Goal: Task Accomplishment & Management: Manage account settings

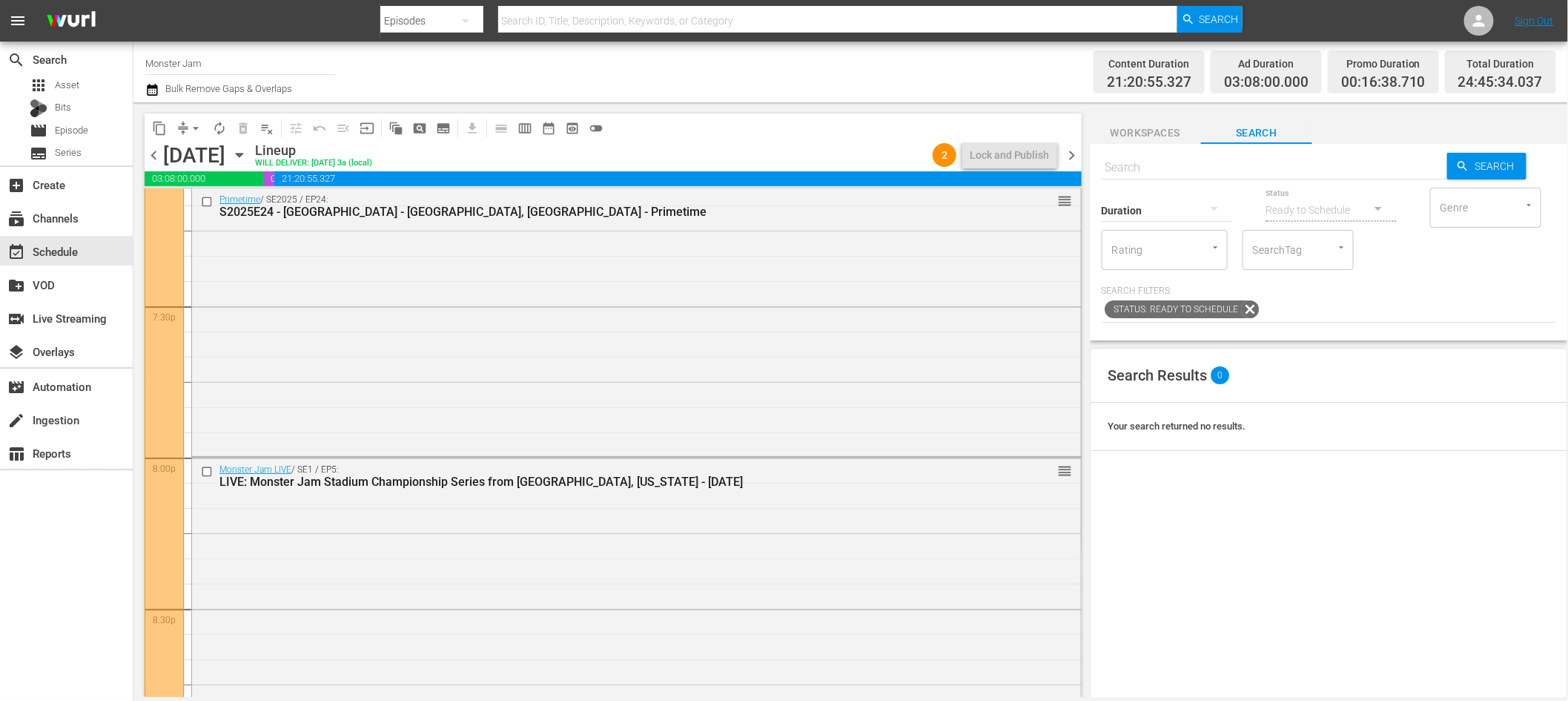
scroll to position [5812, 0]
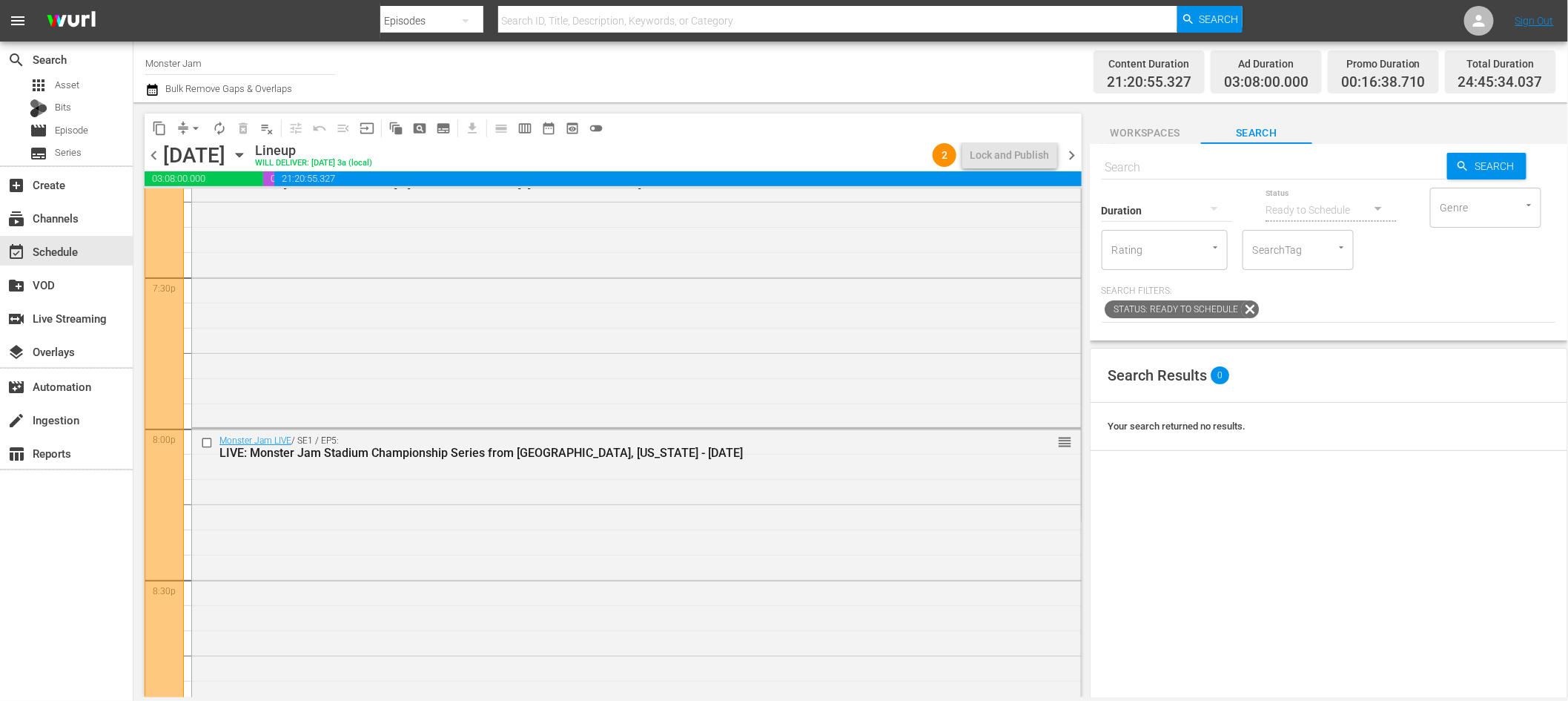
click at [781, 70] on div "Channel Title Monster Jam Bulk Remove Gaps & Overlaps" at bounding box center [531, 72] width 770 height 53
click at [79, 223] on div "subscriptions Channels" at bounding box center [41, 216] width 83 height 14
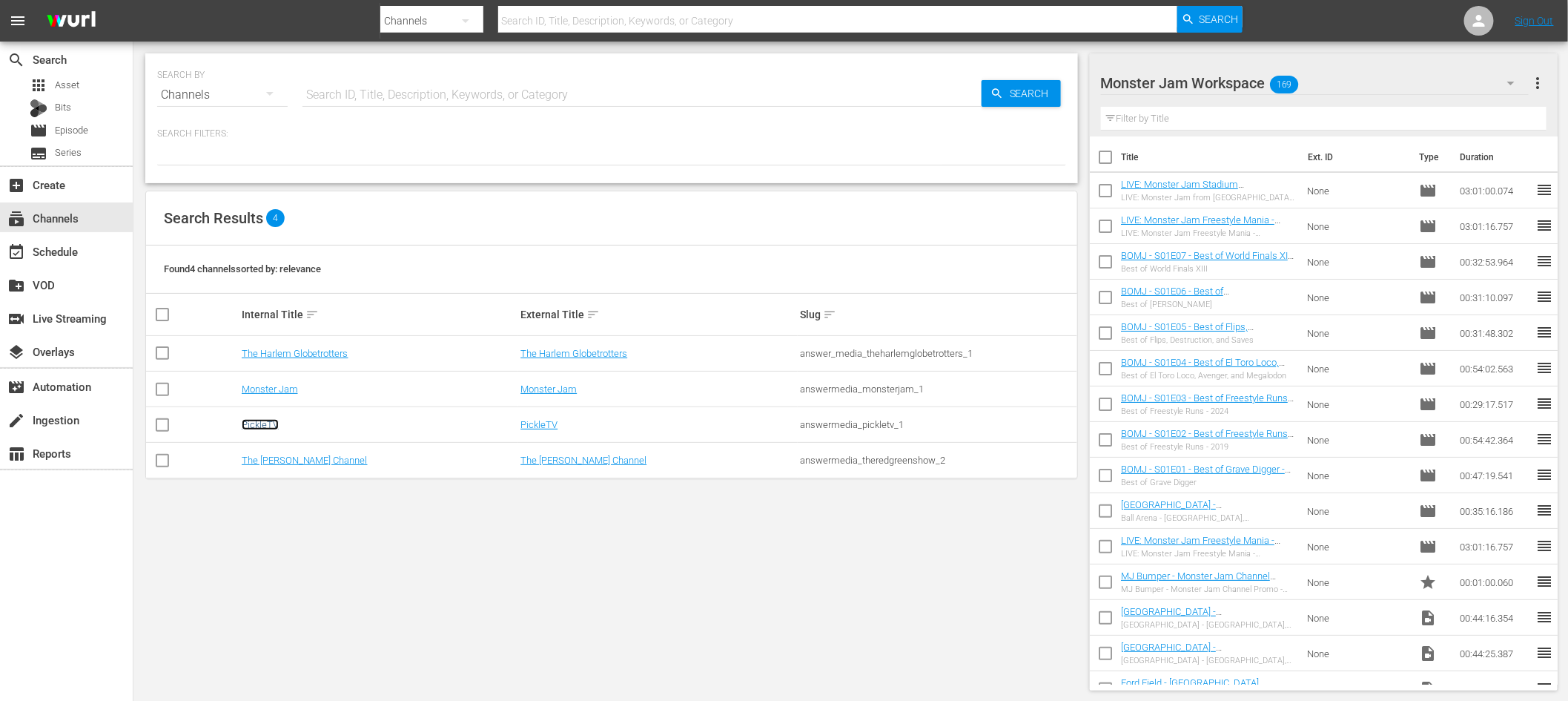
click at [270, 426] on link "PickleTV" at bounding box center [260, 425] width 37 height 11
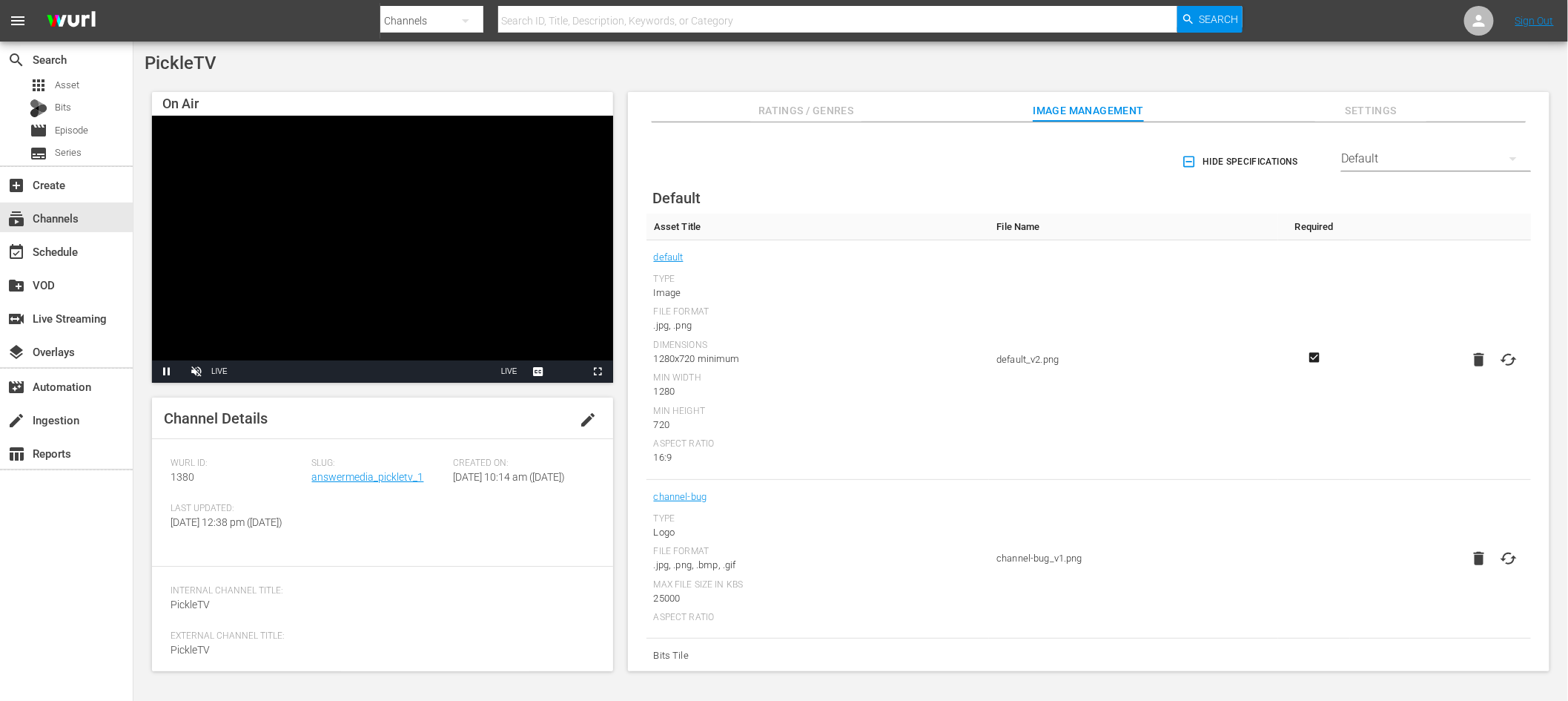
click at [302, 465] on span "Wurl ID:" at bounding box center [237, 463] width 134 height 12
click at [290, 473] on div "[PERSON_NAME] ID: 1380" at bounding box center [241, 480] width 142 height 45
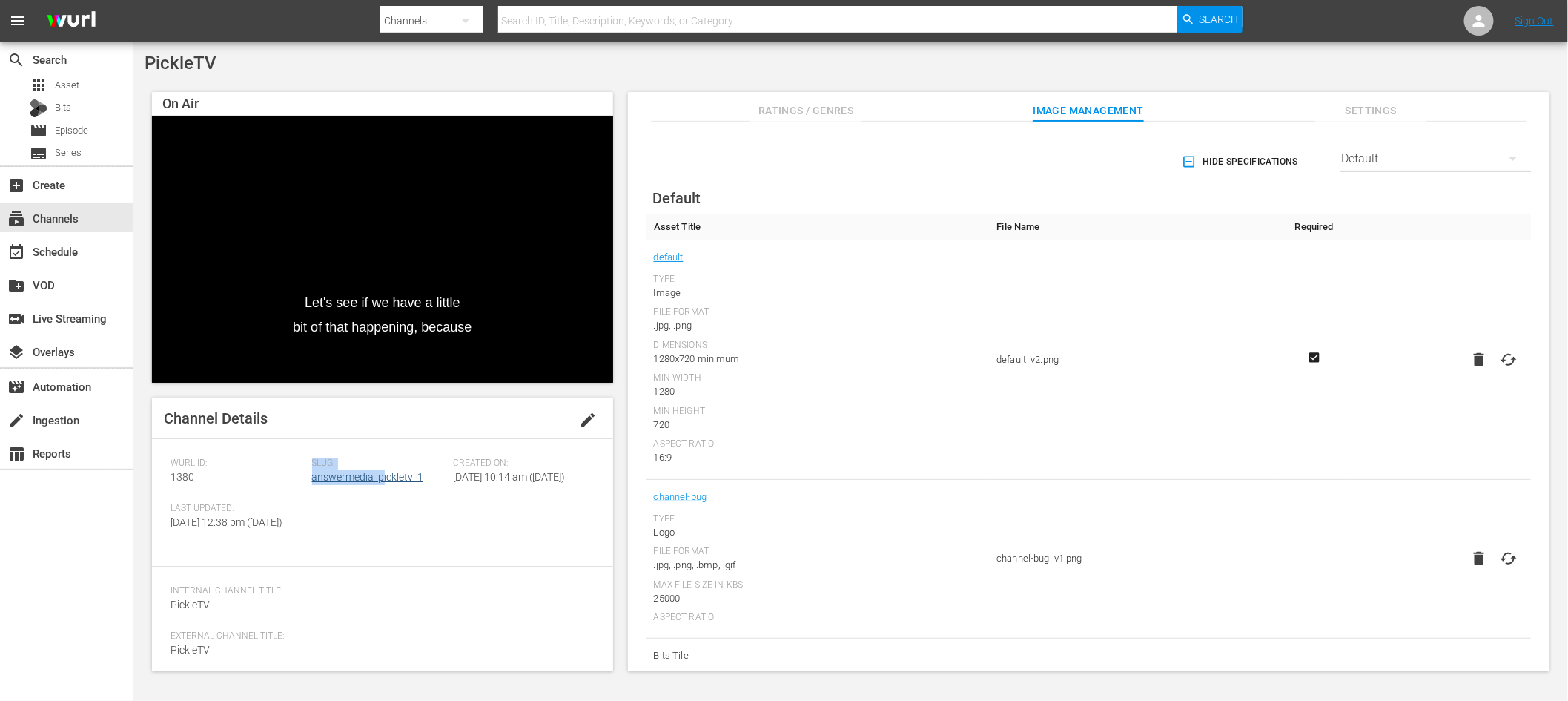
drag, startPoint x: 299, startPoint y: 477, endPoint x: 383, endPoint y: 477, distance: 84.0
click at [383, 477] on div "[PERSON_NAME] ID: 1380 Slug: answermedia_pickletv_1 Created On: [DATE] 10:14 am…" at bounding box center [382, 503] width 424 height 91
click at [432, 464] on span "Slug:" at bounding box center [379, 463] width 134 height 12
copy link "answermedia_pickletv_1"
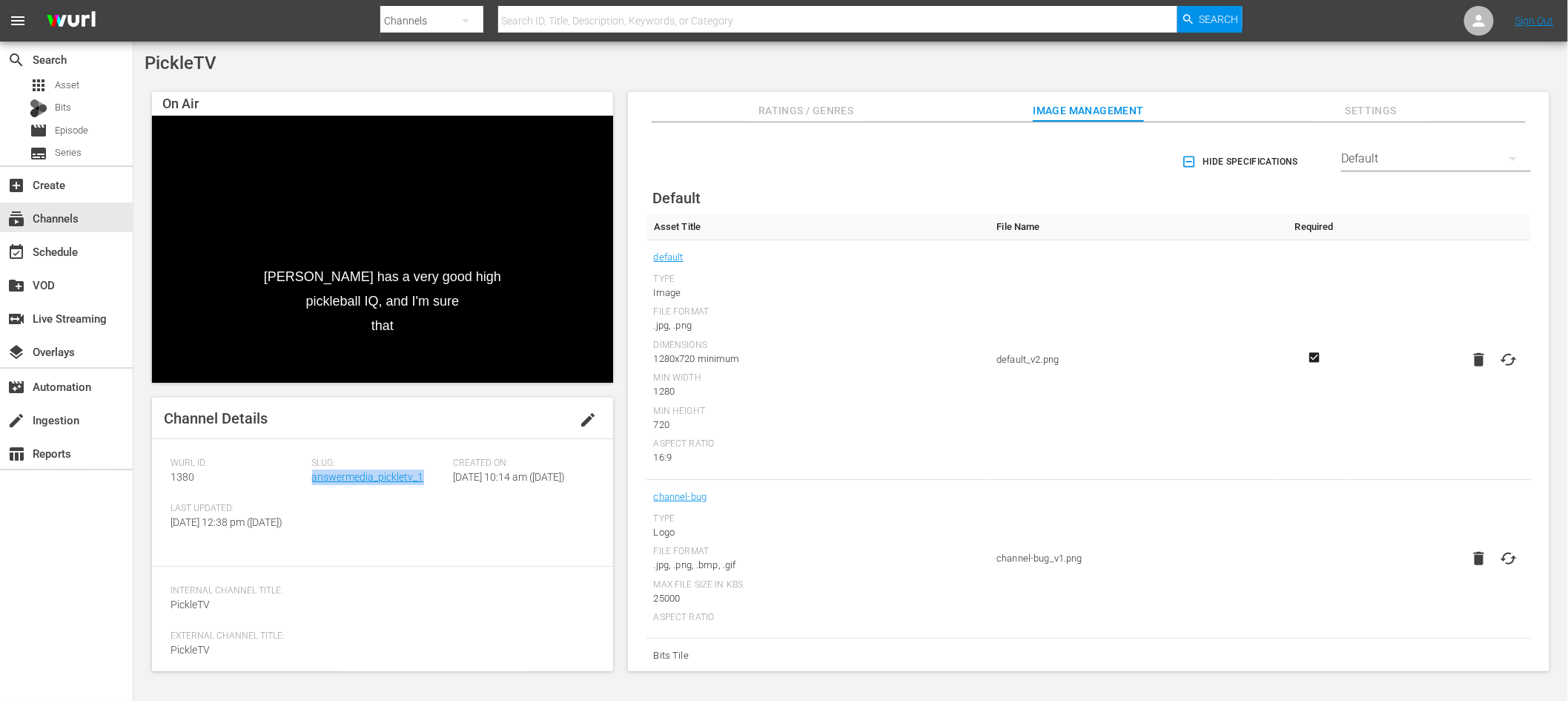
drag, startPoint x: 430, startPoint y: 477, endPoint x: 312, endPoint y: 482, distance: 118.1
click at [312, 482] on div "Slug: answermedia_pickletv_1" at bounding box center [383, 480] width 142 height 45
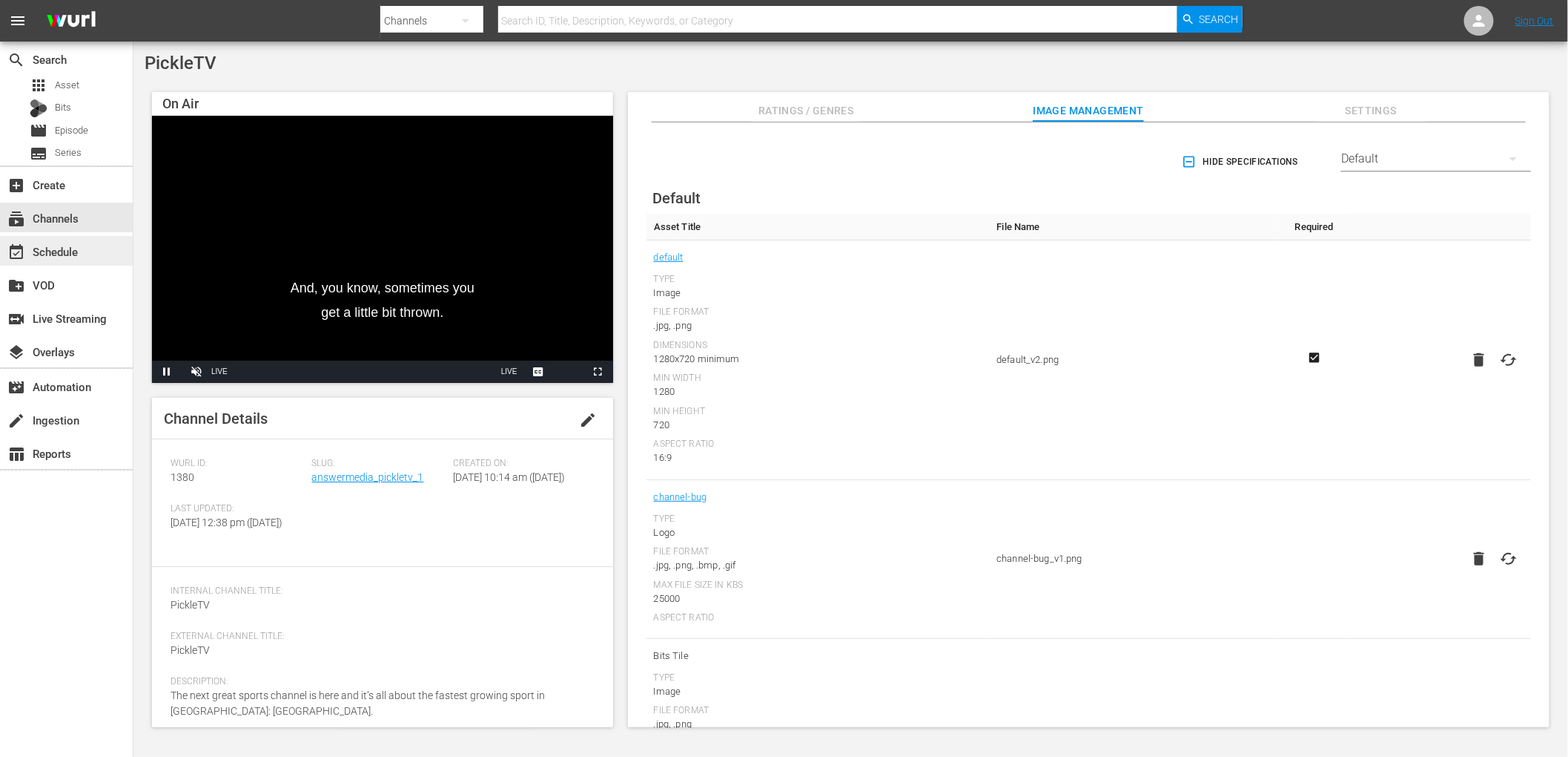
click at [100, 256] on div "event_available Schedule" at bounding box center [66, 250] width 133 height 29
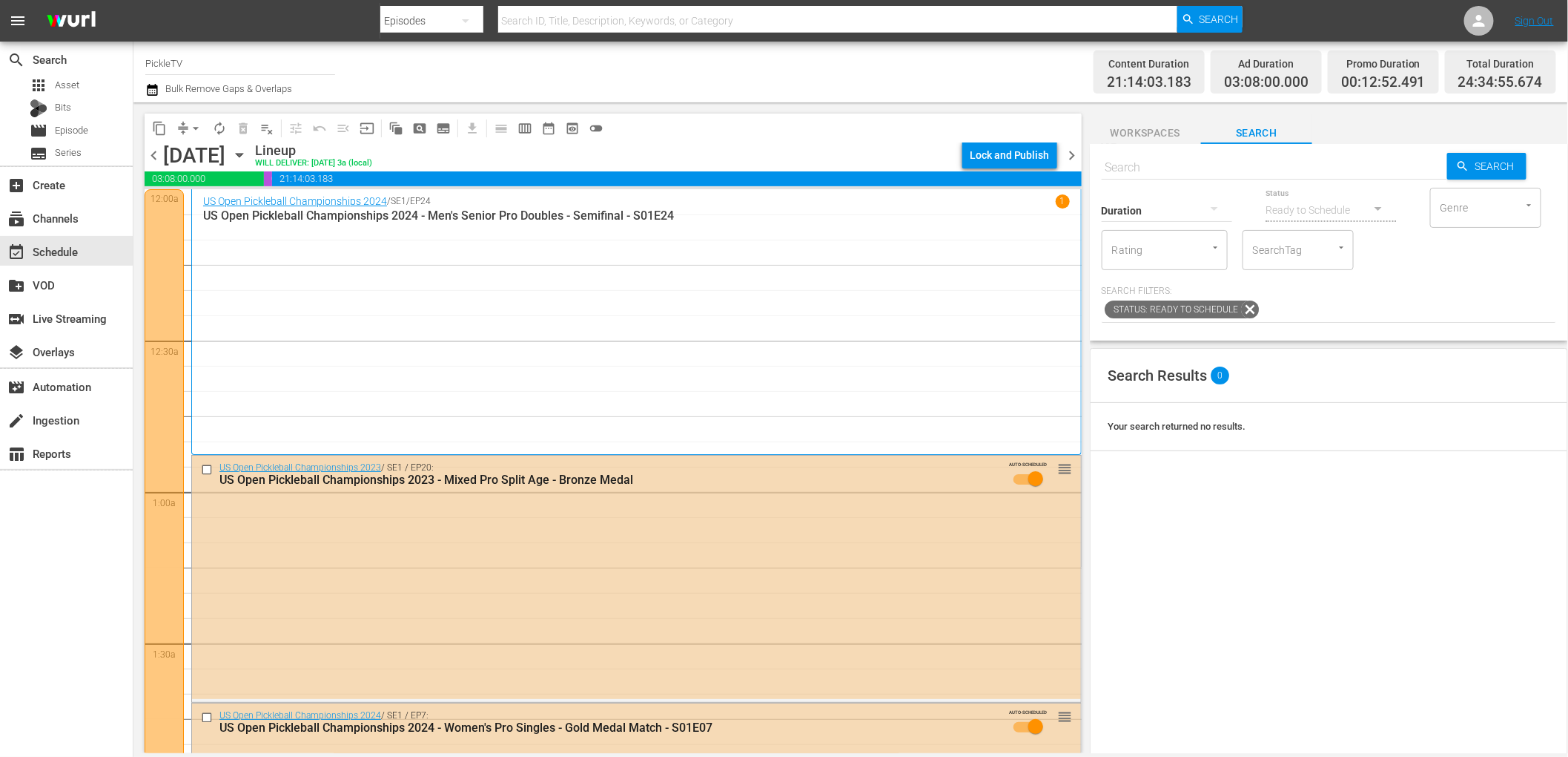
click at [596, 72] on div "Channel Title PickleTV Bulk Remove Gaps & Overlaps" at bounding box center [531, 72] width 770 height 53
click at [936, 90] on div "Content Duration 21:14:03.183 Ad Duration 03:08:00.000 Promo Duration 00:12:52.…" at bounding box center [1235, 72] width 641 height 53
click at [633, 99] on div "Channel Title PickleTV Bulk Remove Gaps & Overlaps Content Duration 21:14:03.18…" at bounding box center [851, 72] width 1435 height 60
click at [421, 60] on div "Channel Title PickleTV Bulk Remove Gaps & Overlaps" at bounding box center [531, 72] width 770 height 53
drag, startPoint x: 846, startPoint y: 64, endPoint x: 831, endPoint y: 68, distance: 15.5
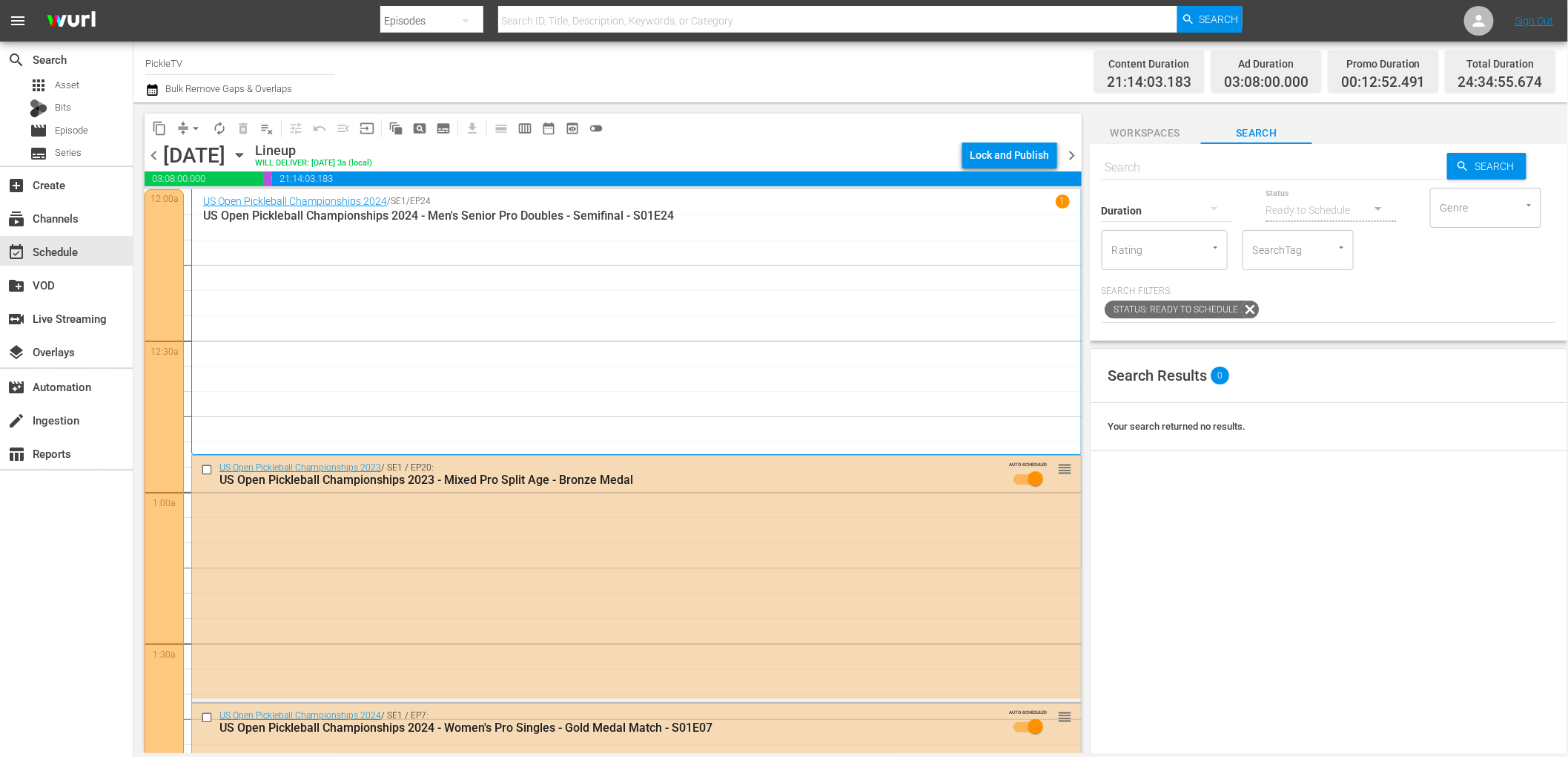
click at [846, 64] on div "Channel Title PickleTV Bulk Remove Gaps & Overlaps" at bounding box center [531, 72] width 770 height 53
click at [84, 157] on div "subtitles Series" at bounding box center [66, 154] width 133 height 21
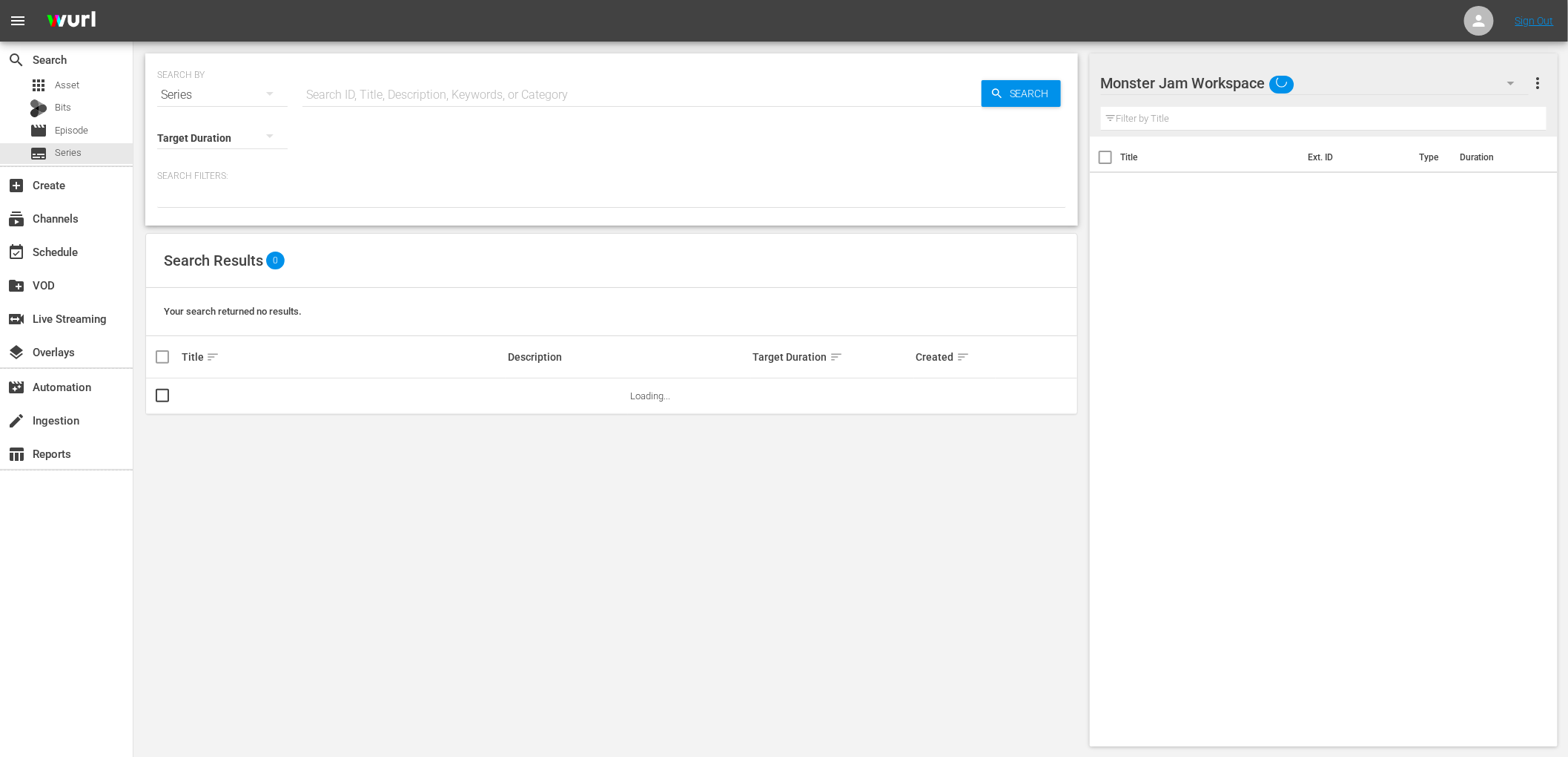
click at [355, 96] on input "text" at bounding box center [642, 95] width 679 height 36
type input "[GEOGRAPHIC_DATA]"
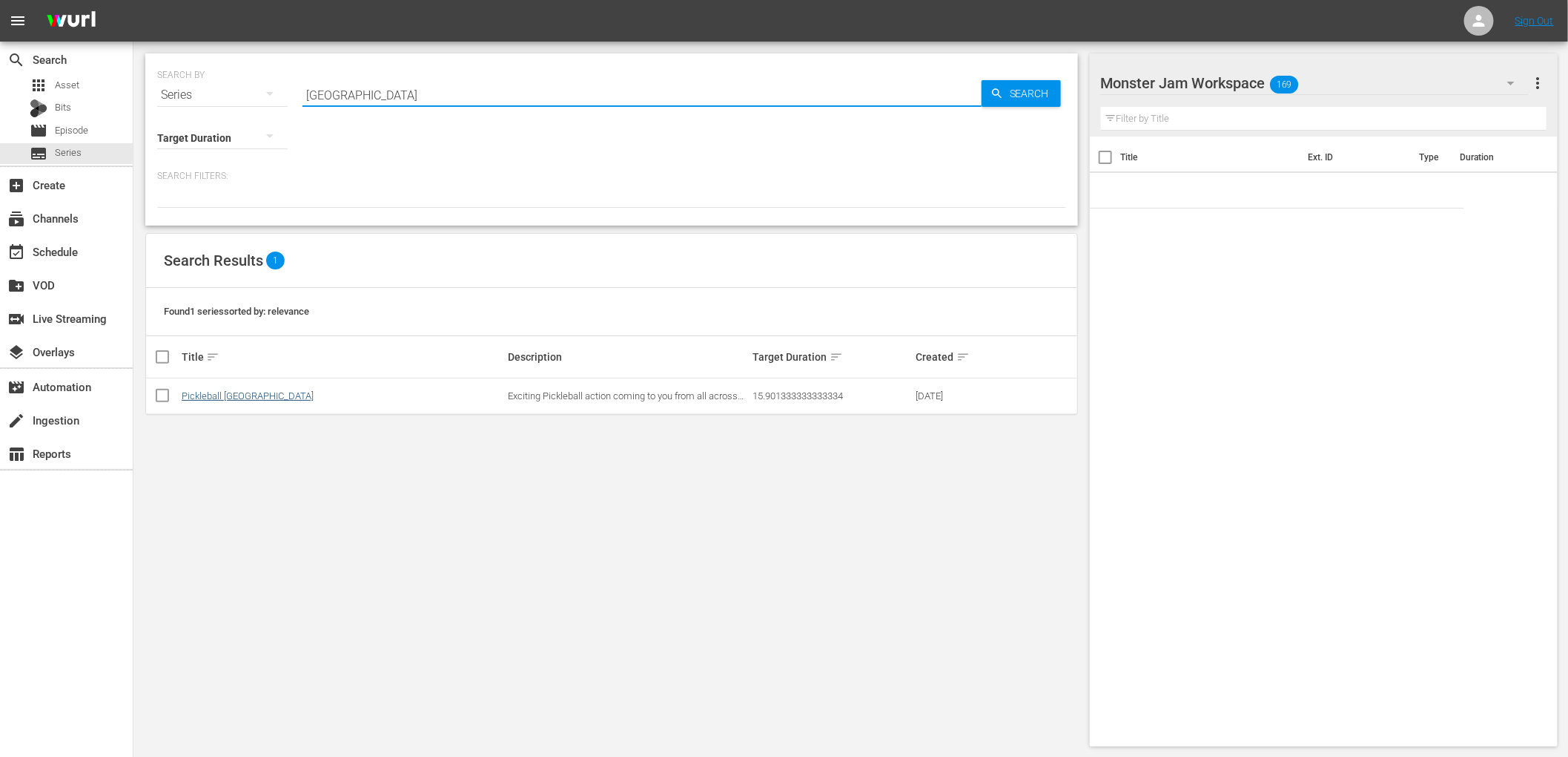
drag, startPoint x: 229, startPoint y: 383, endPoint x: 229, endPoint y: 399, distance: 16.0
click at [230, 383] on td "Pickleball [GEOGRAPHIC_DATA]" at bounding box center [343, 396] width 326 height 36
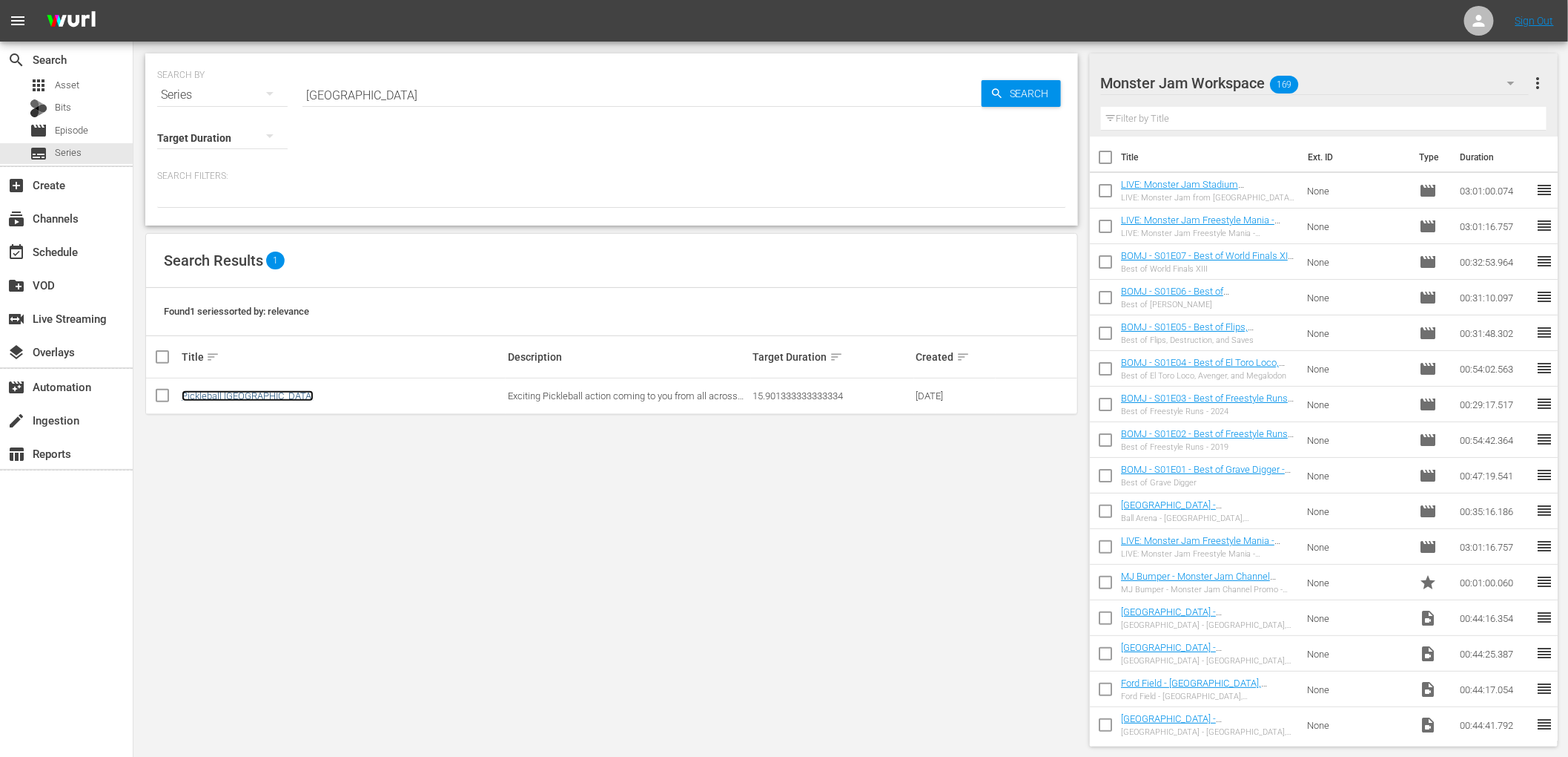
click at [229, 399] on link "Pickleball [GEOGRAPHIC_DATA]" at bounding box center [247, 396] width 132 height 11
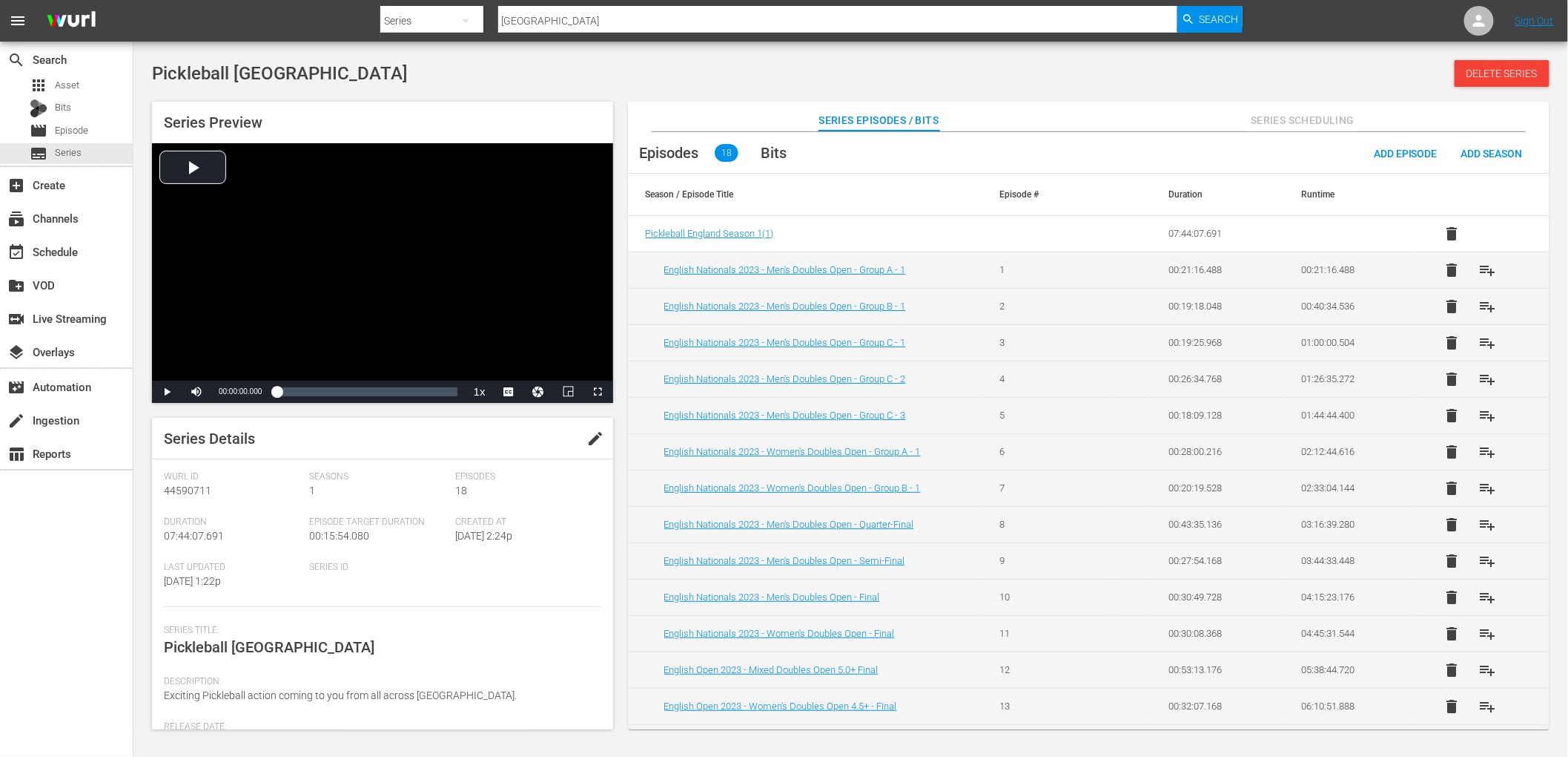
click at [1226, 63] on div "Pickleball England Delete Series" at bounding box center [850, 74] width 1398 height 27
click at [513, 53] on div "Pickleball England Delete Series Series Preview Video Player is loading. Play V…" at bounding box center [851, 391] width 1435 height 684
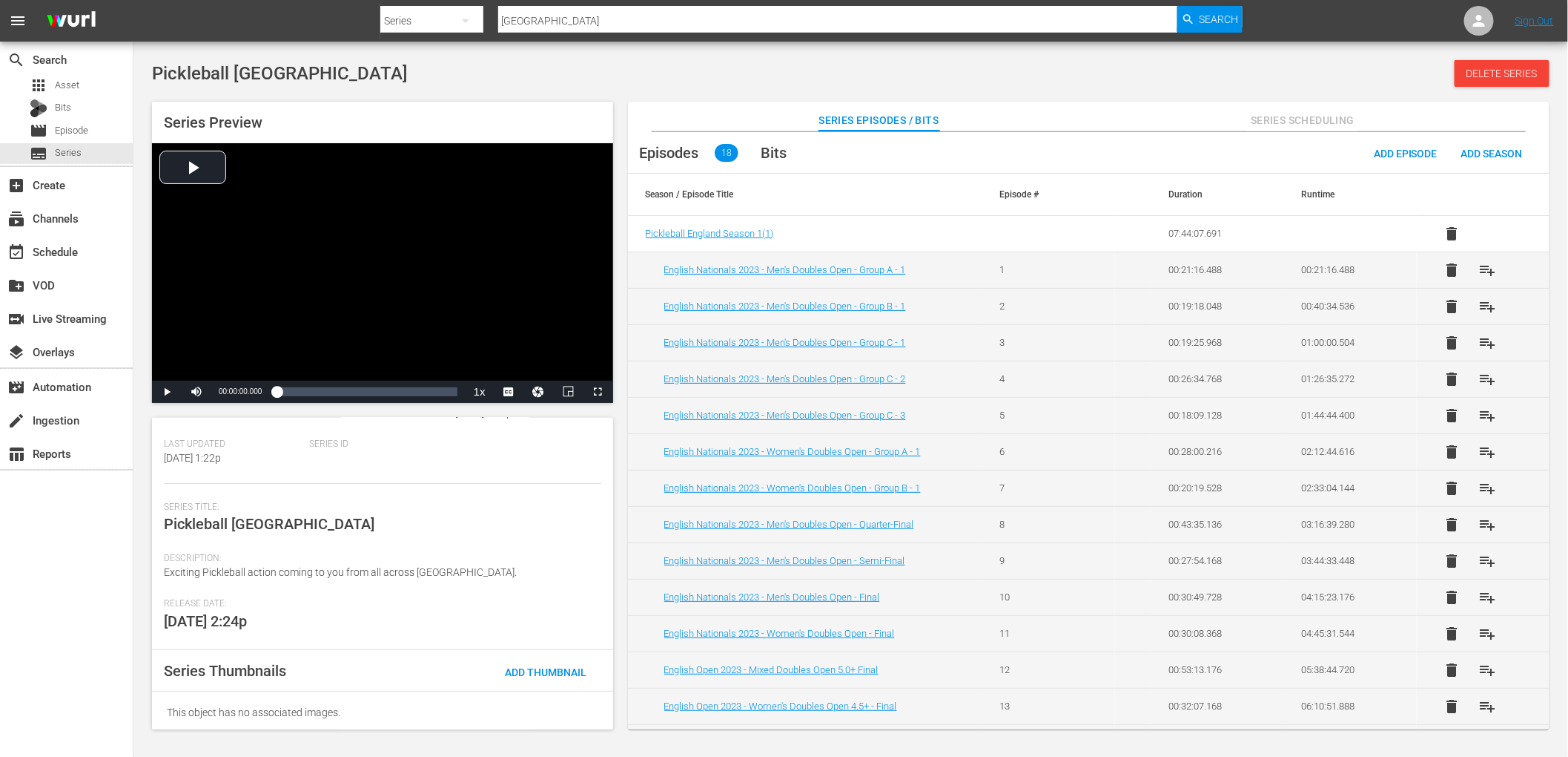
scroll to position [127, 0]
click at [555, 669] on span "Add Thumbnail" at bounding box center [546, 668] width 105 height 12
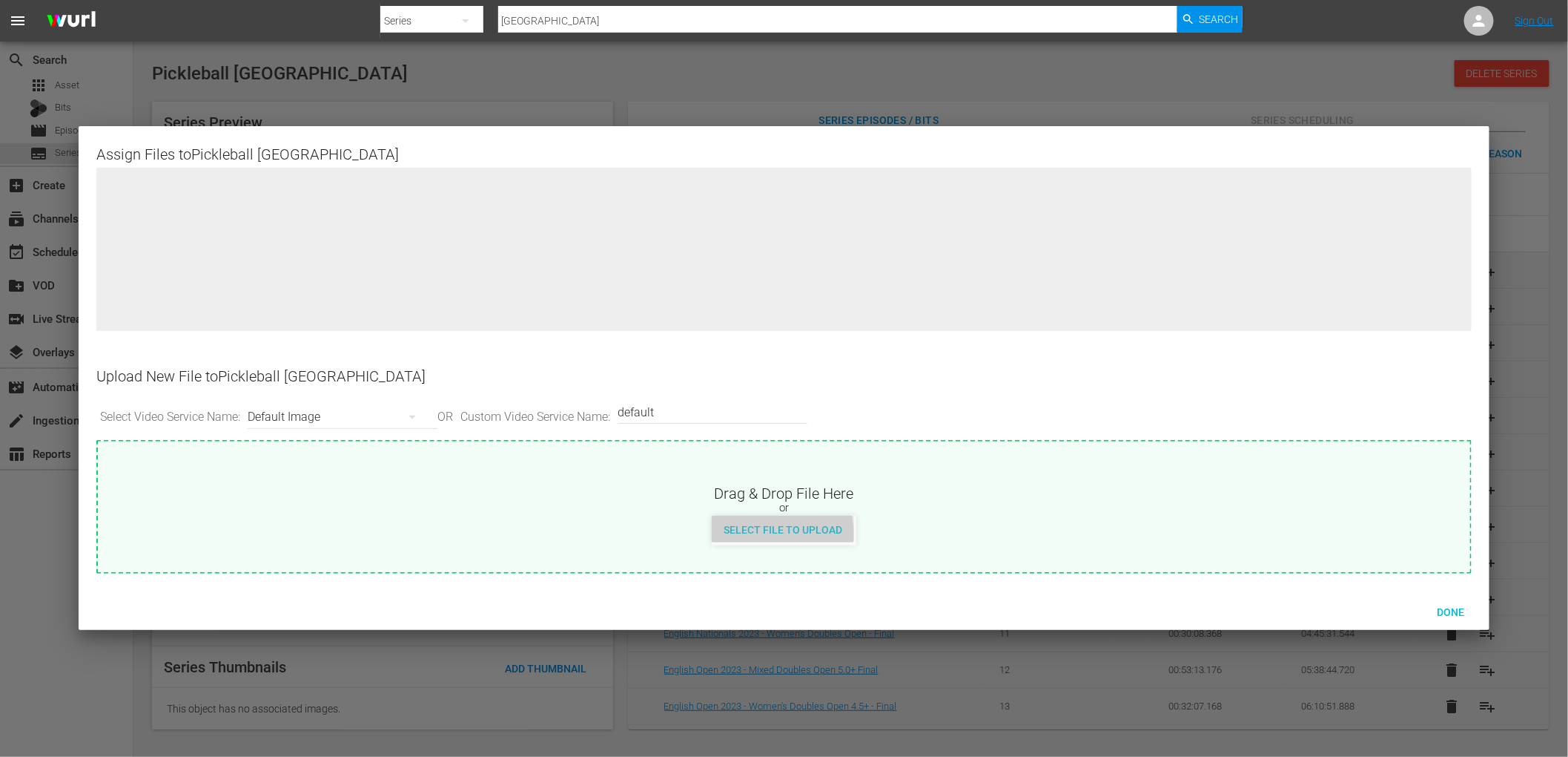
click at [771, 533] on span "Select File to Upload" at bounding box center [783, 529] width 142 height 12
type input "C:\fakepath\pbEngland.png"
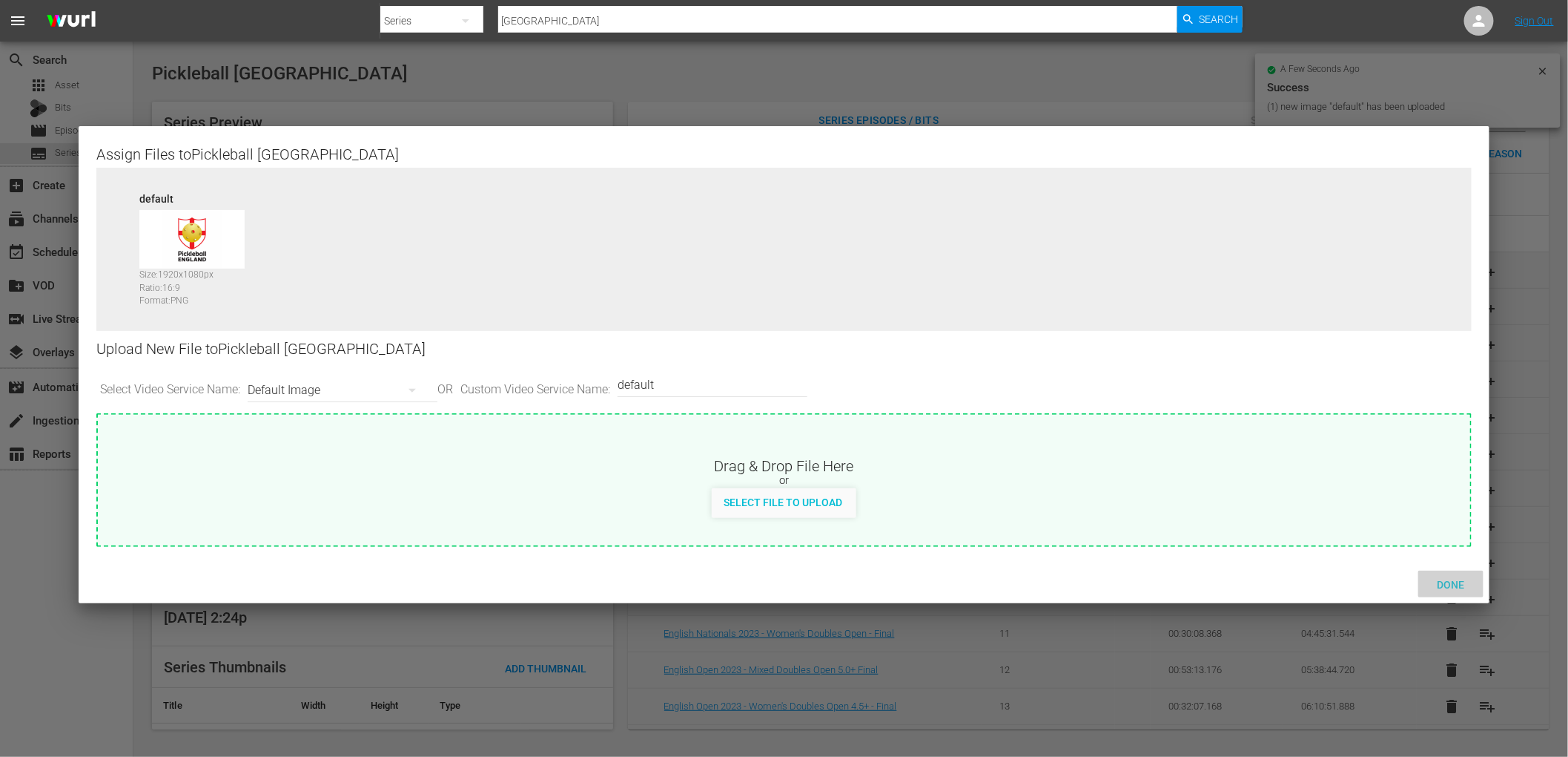
click at [1448, 584] on span "Done" at bounding box center [1451, 584] width 51 height 12
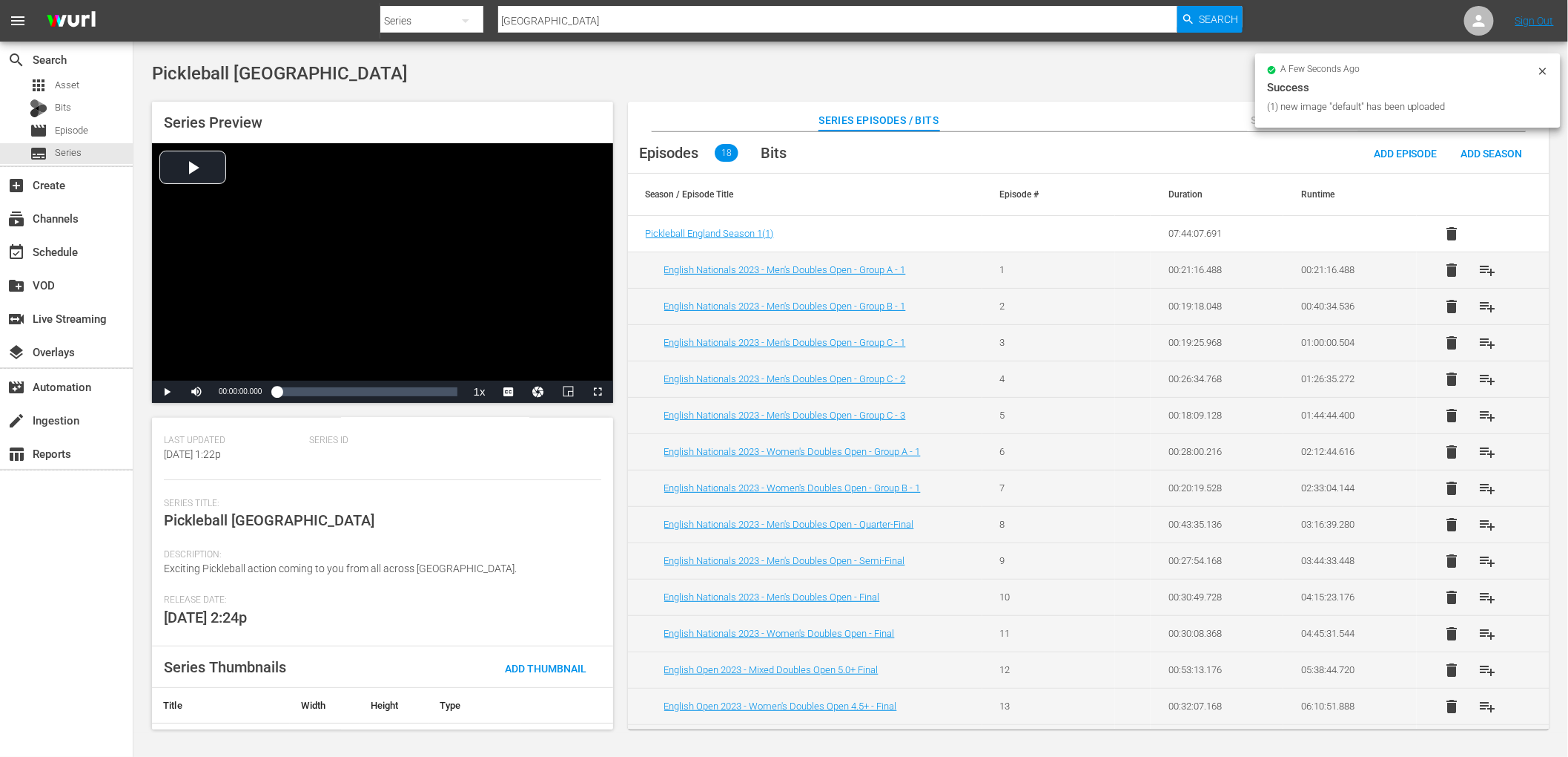
scroll to position [10, 0]
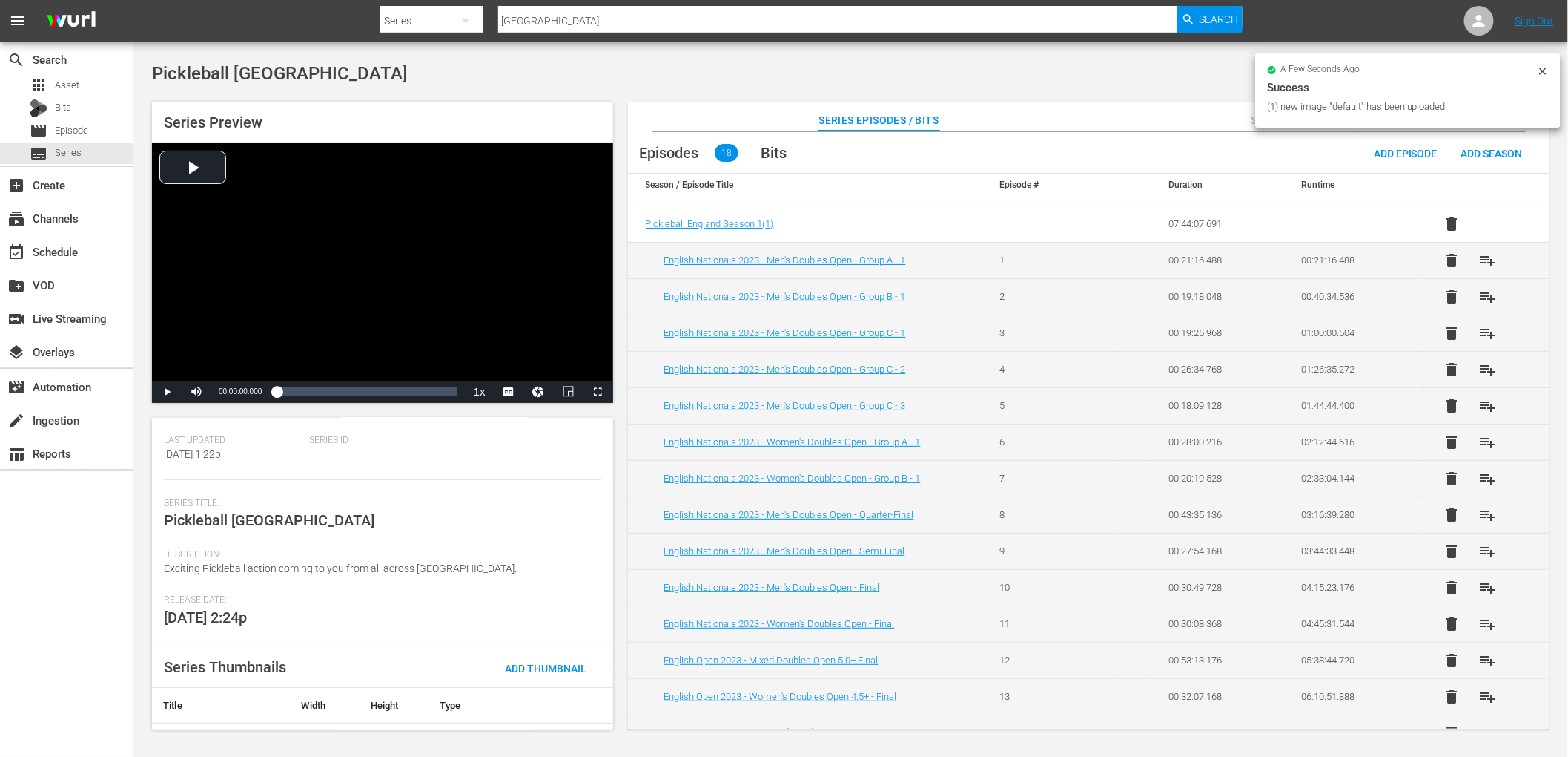
click at [634, 77] on div "Pickleball England Delete Series" at bounding box center [850, 74] width 1398 height 27
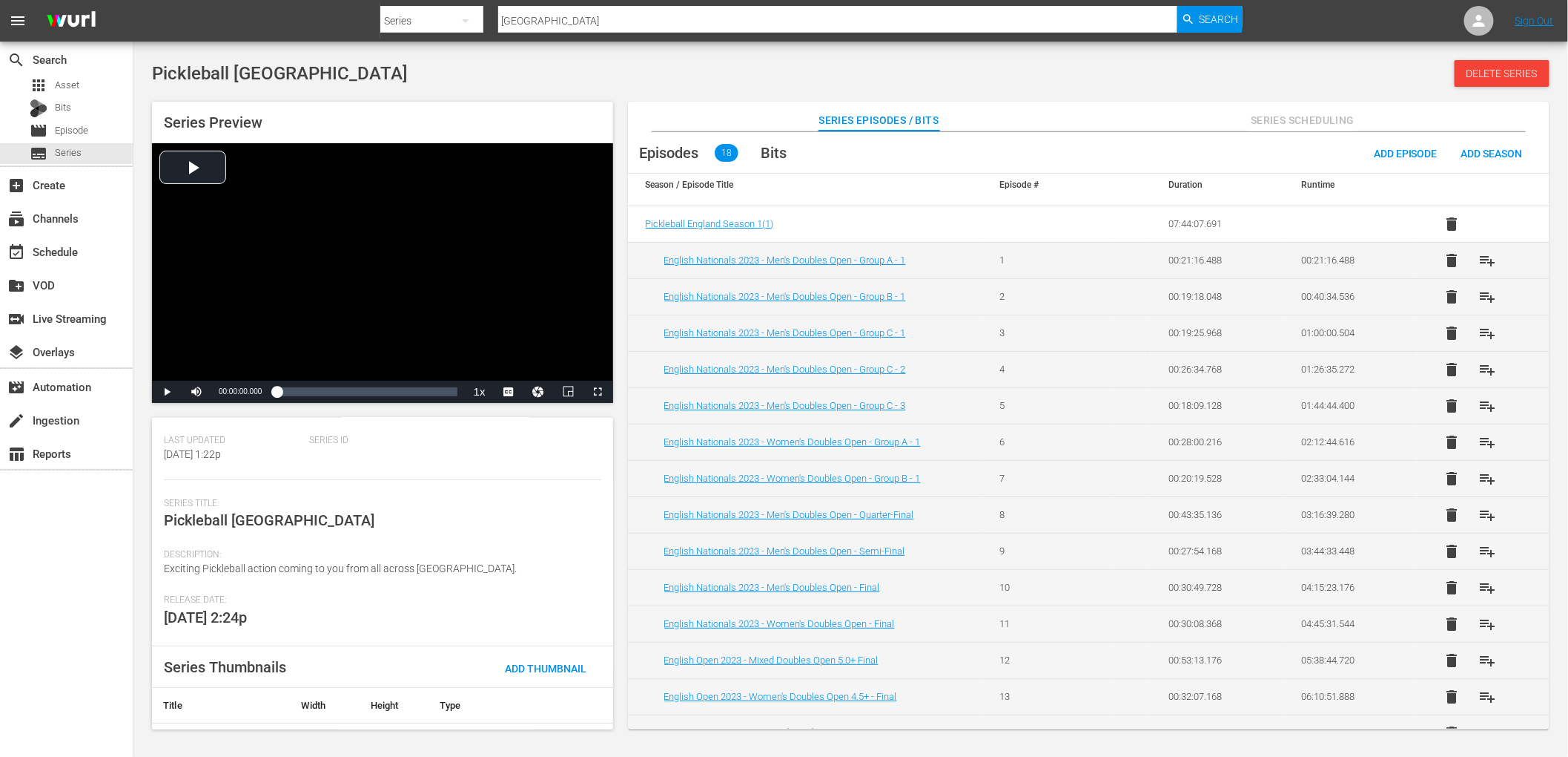
click at [632, 100] on div "Series Preview Video Player is loading. Play Video Play Mute Current Time 00:00…" at bounding box center [851, 408] width 1413 height 628
click at [635, 76] on div "Pickleball England Delete Series" at bounding box center [850, 74] width 1398 height 27
click at [618, 454] on div "Series Preview Video Player is loading. Play Video Play Mute Current Time 00:00…" at bounding box center [851, 408] width 1413 height 628
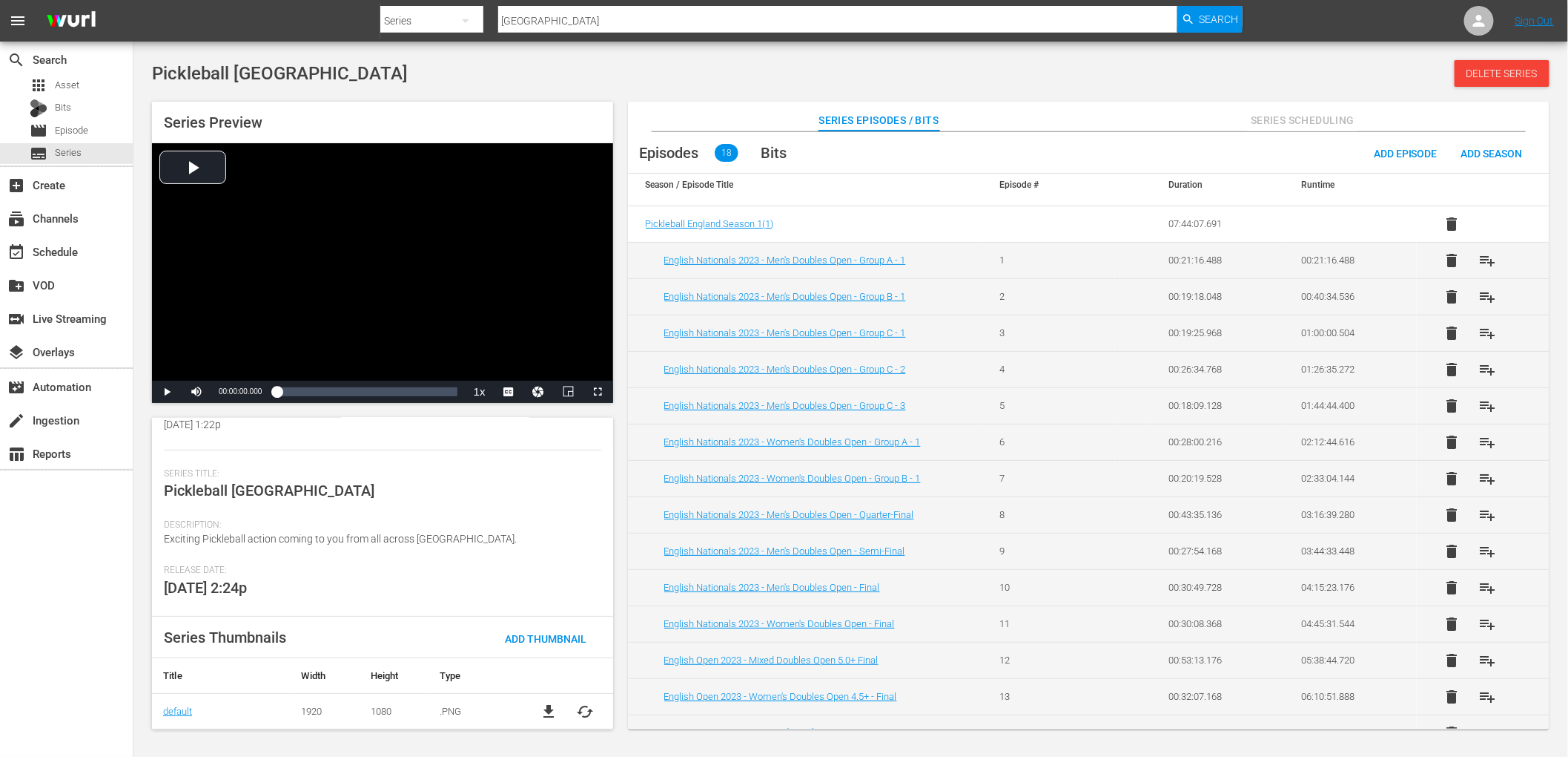
click at [620, 457] on div "Series Preview Video Player is loading. Play Video Play Mute Current Time 00:00…" at bounding box center [851, 408] width 1413 height 628
click at [81, 124] on span "Episode" at bounding box center [72, 131] width 33 height 15
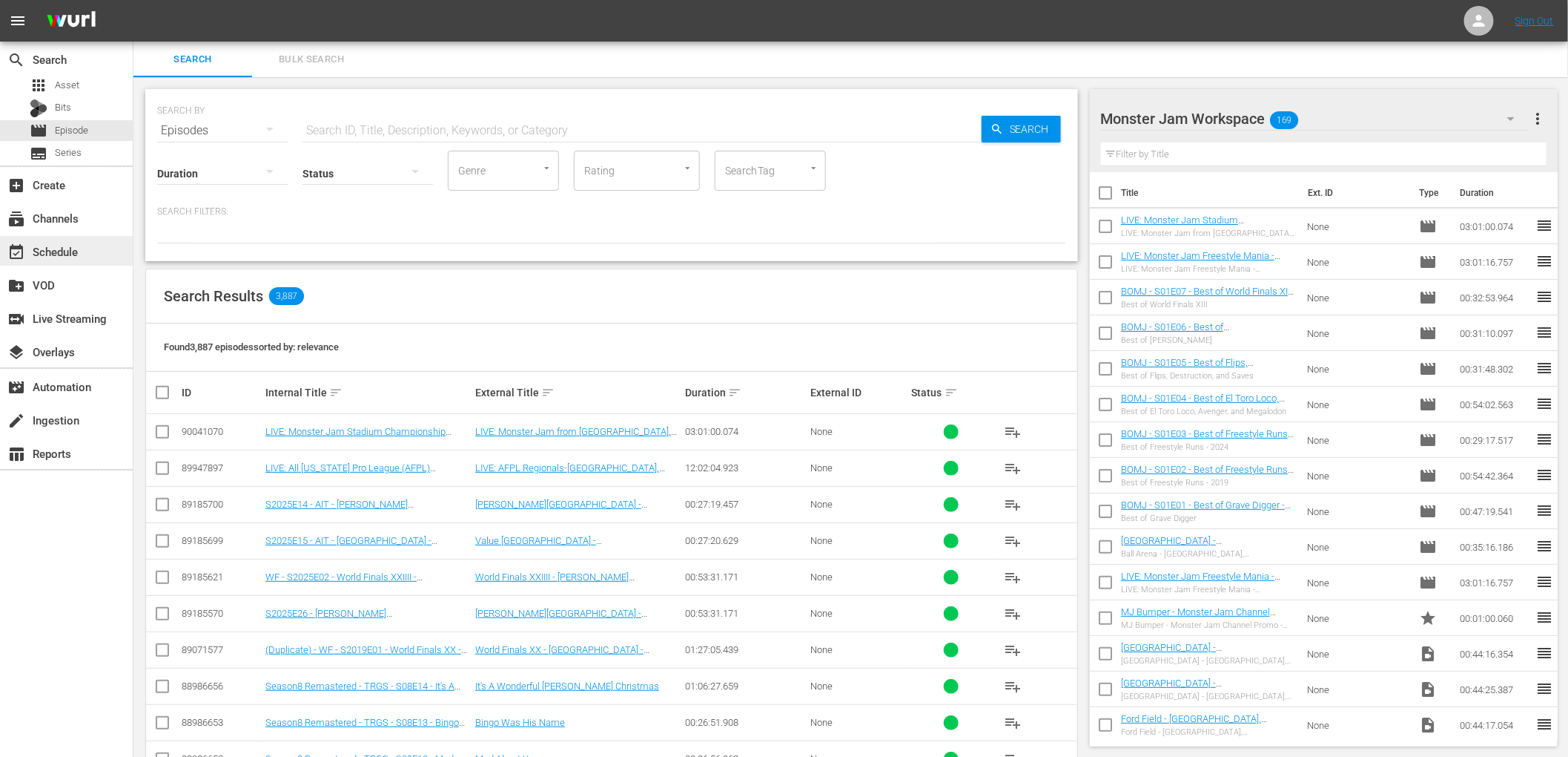
click at [77, 240] on div "event_available Schedule" at bounding box center [66, 250] width 133 height 29
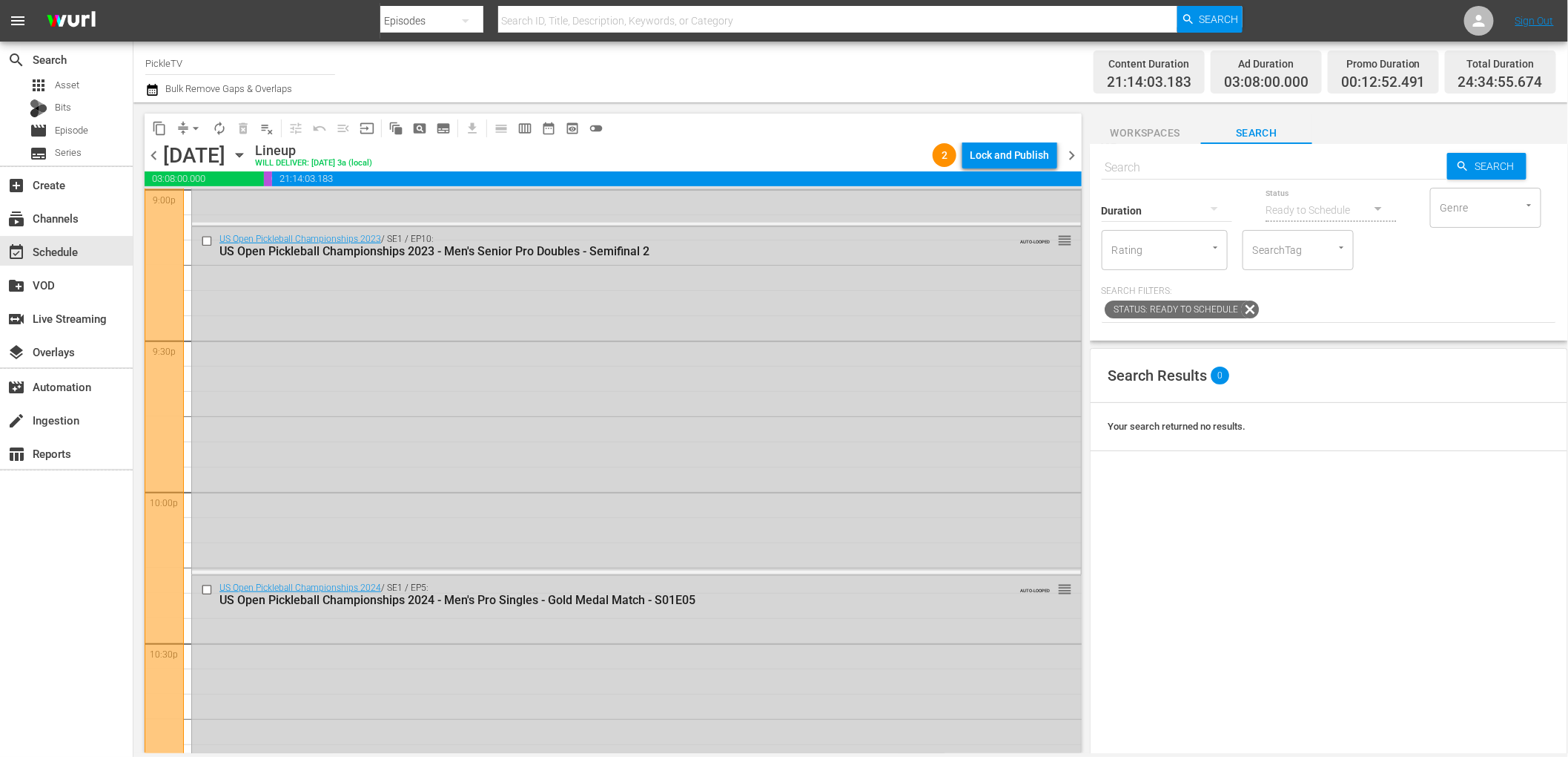
scroll to position [7143, 0]
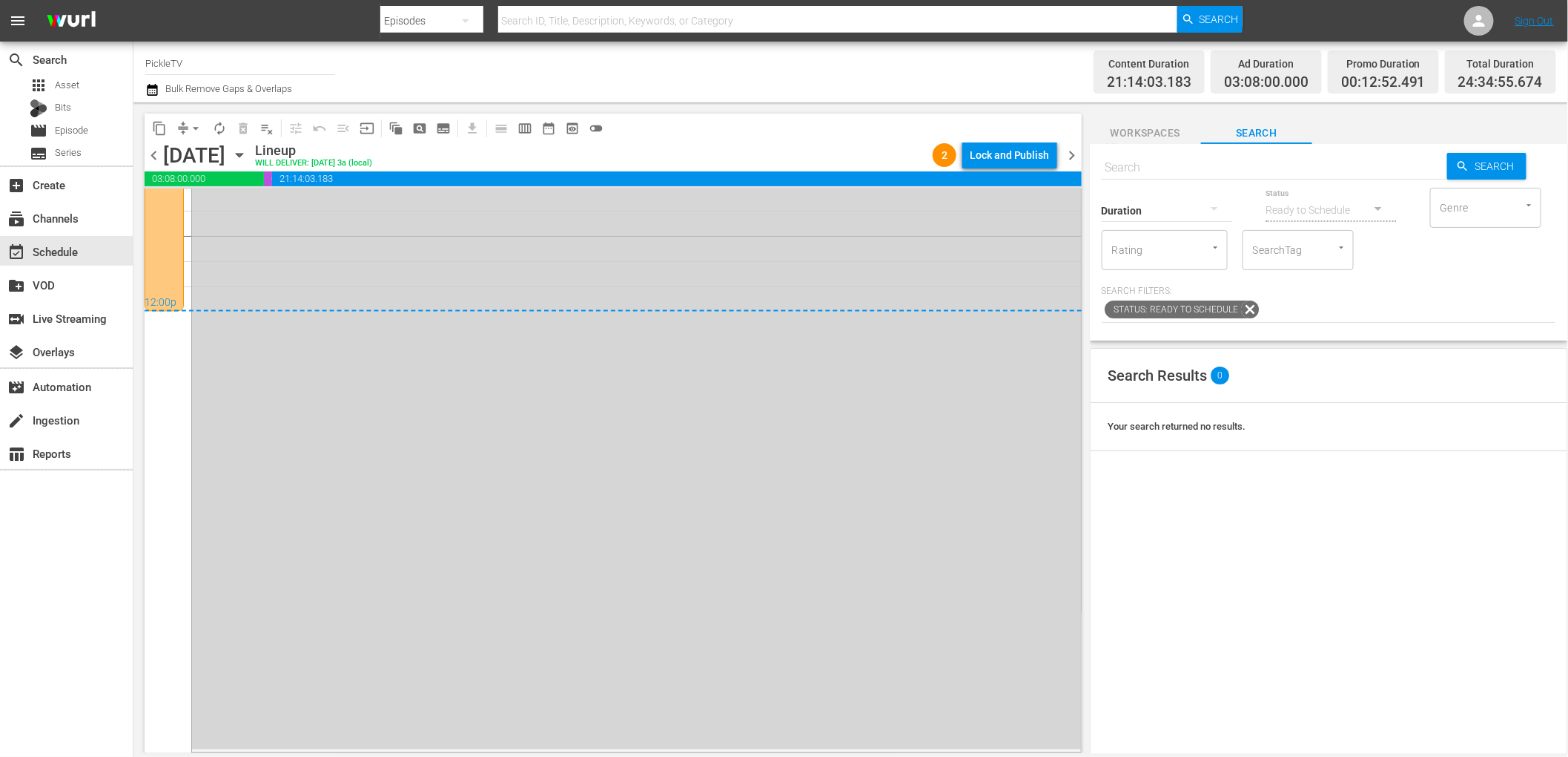
click at [1068, 150] on span "chevron_right" at bounding box center [1072, 155] width 18 height 18
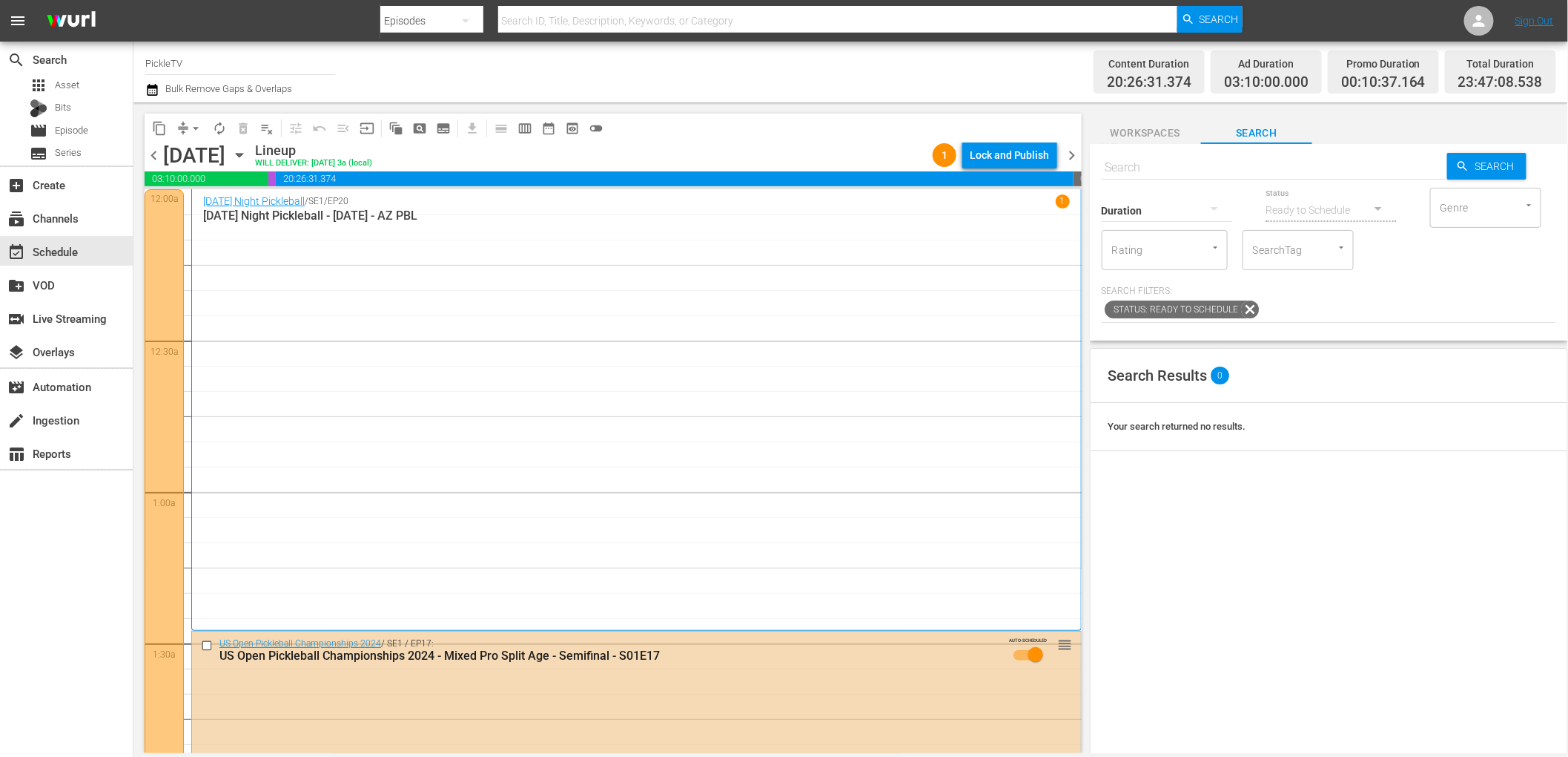
click at [760, 105] on div "content_copy compress arrow_drop_down autorenew_outlined delete_forever_outline…" at bounding box center [609, 427] width 952 height 650
click at [247, 155] on icon "button" at bounding box center [239, 155] width 17 height 17
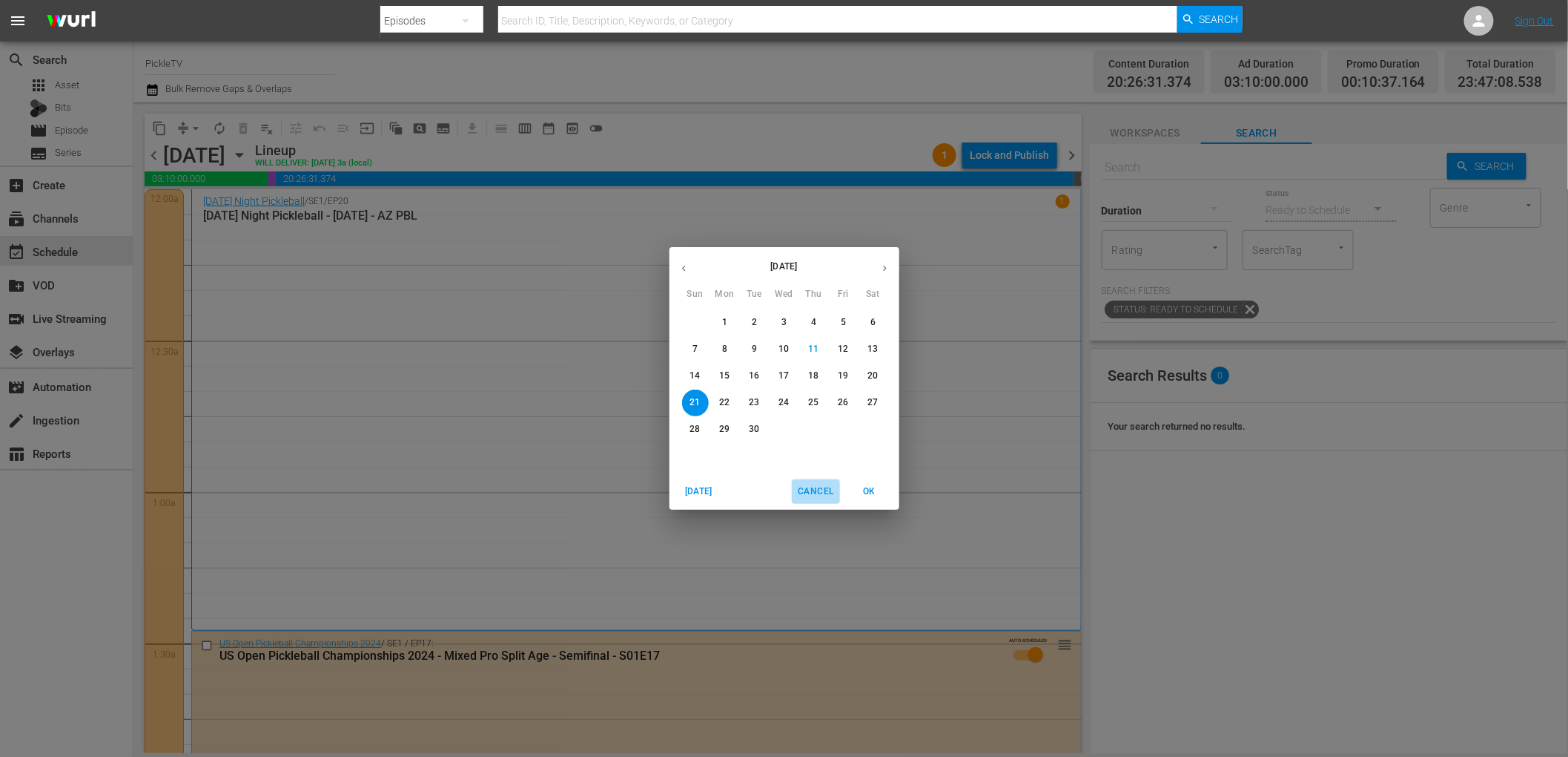
click at [802, 490] on span "Cancel" at bounding box center [815, 492] width 36 height 16
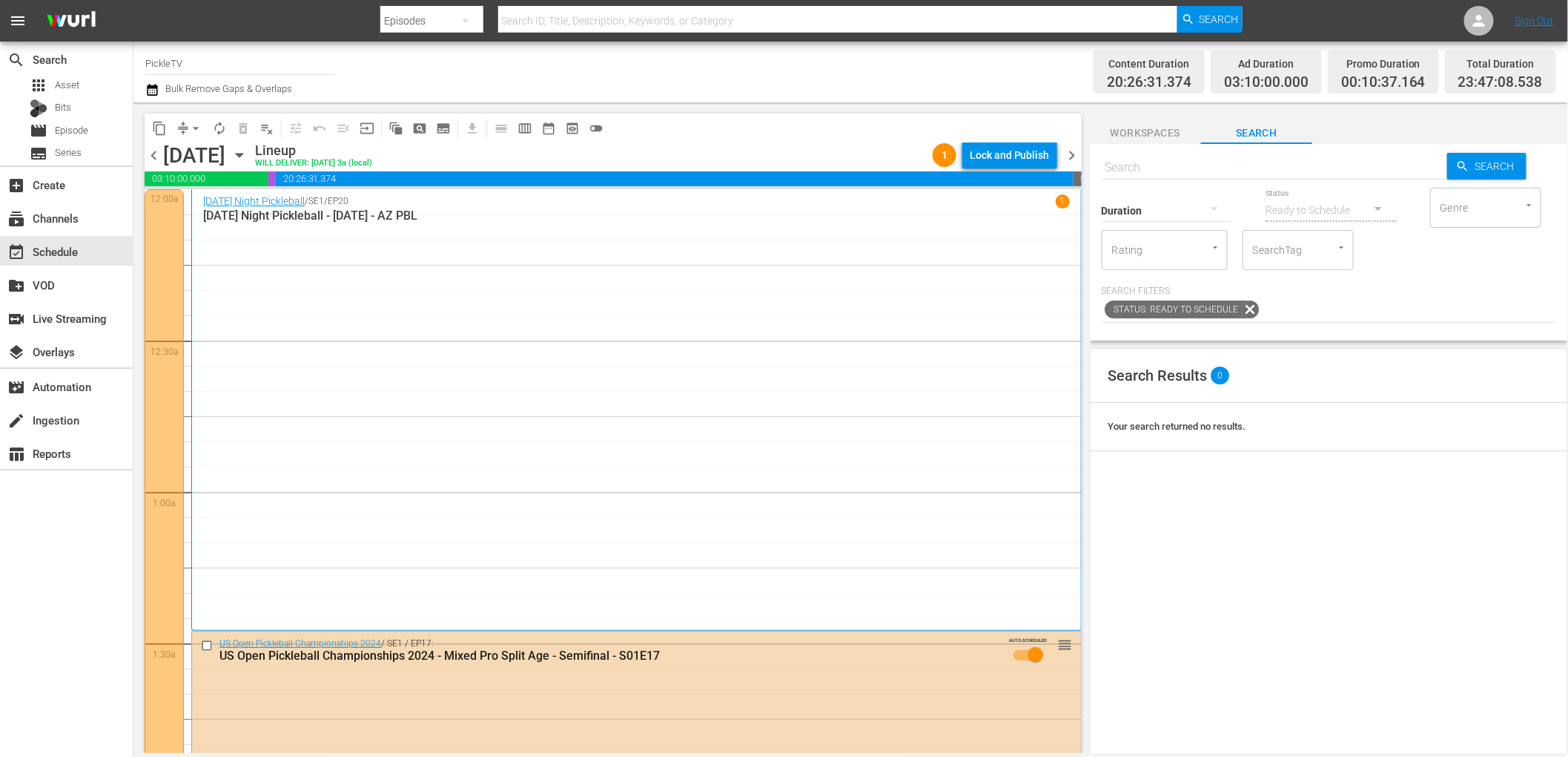
click at [574, 94] on div "Channel Title PickleTV Bulk Remove Gaps & Overlaps" at bounding box center [531, 72] width 770 height 53
click at [84, 137] on span "Episode" at bounding box center [72, 131] width 33 height 15
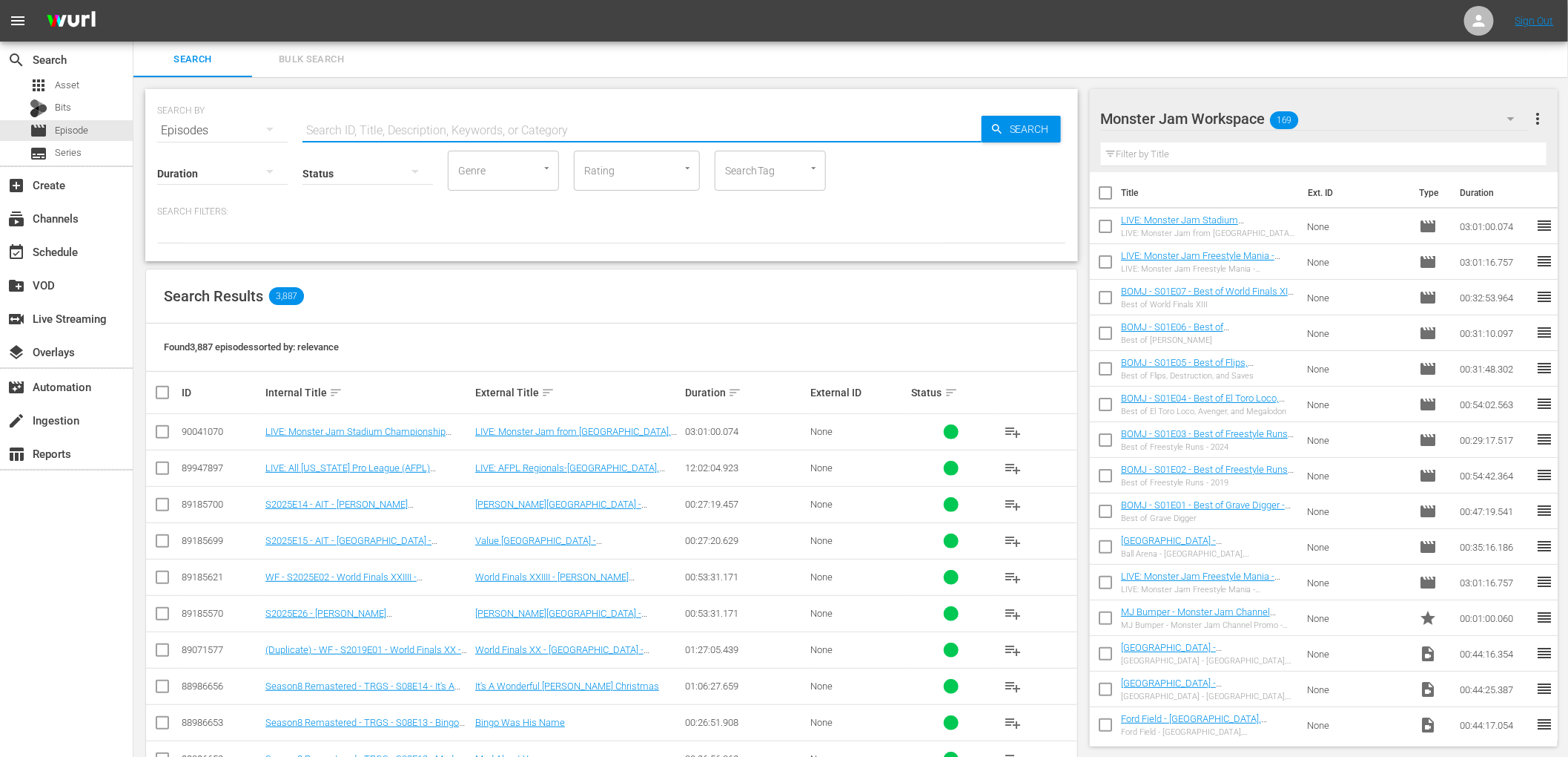
click at [442, 131] on input "text" at bounding box center [642, 131] width 679 height 36
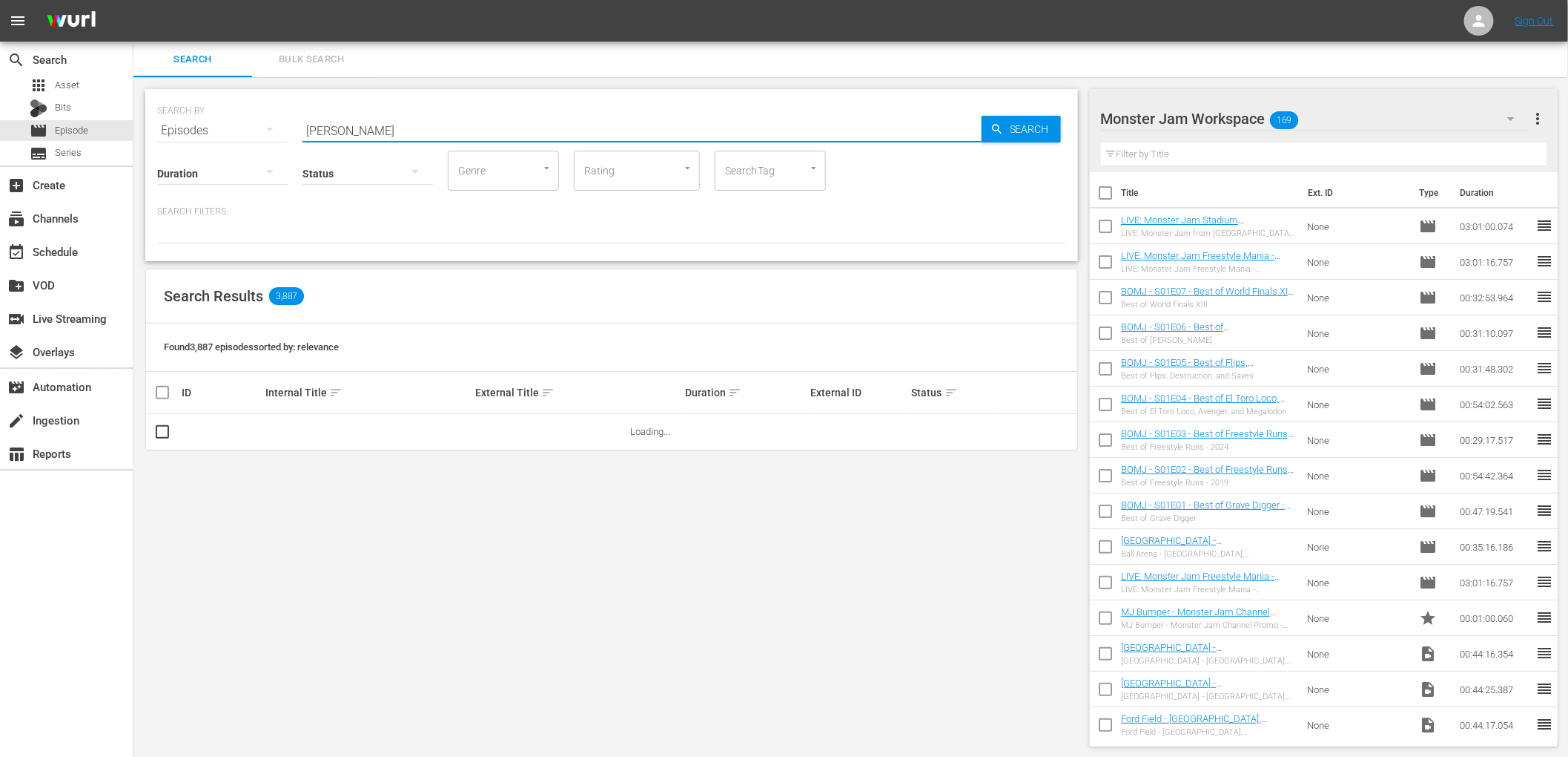
type input "[PERSON_NAME]"
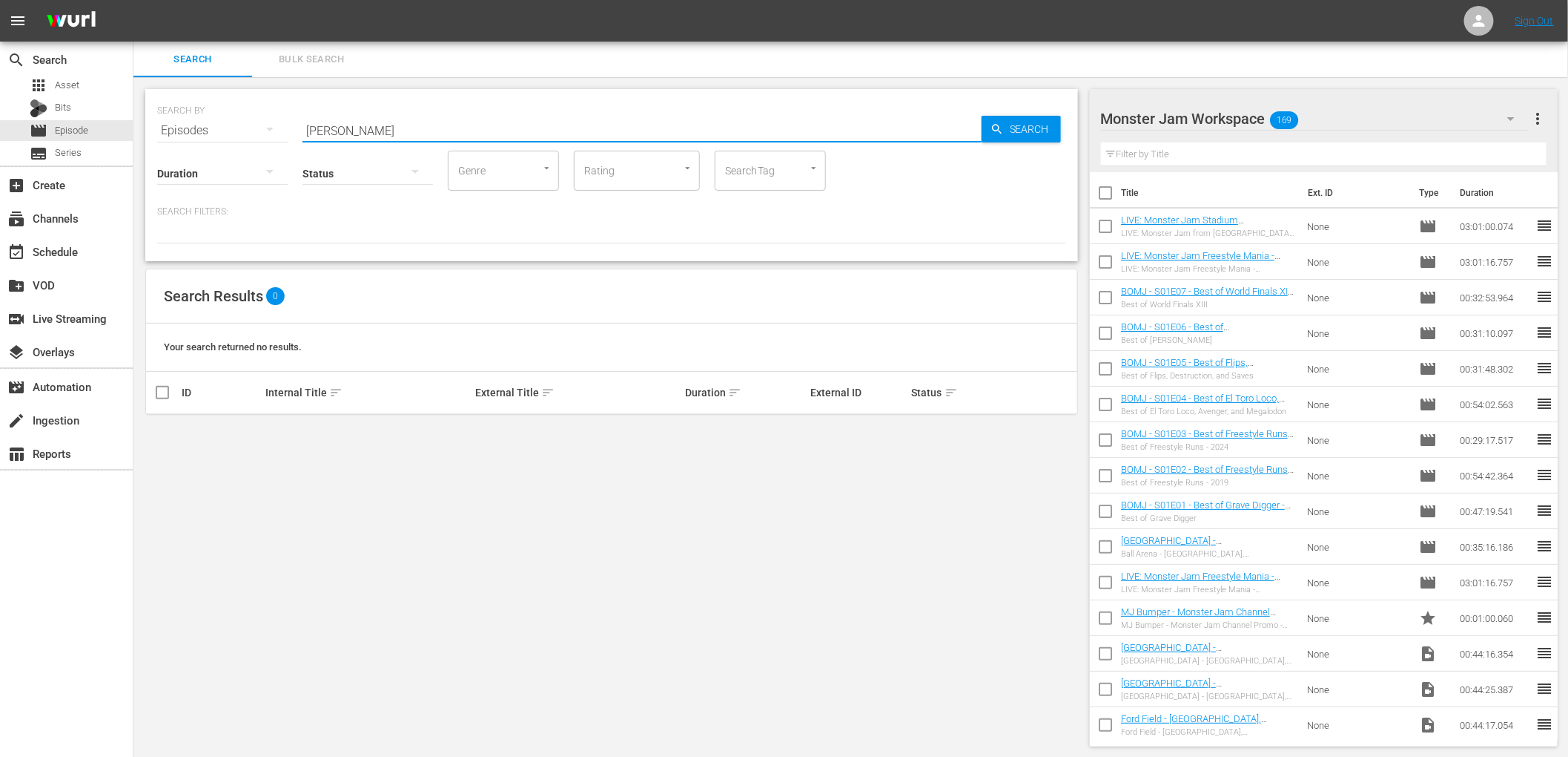
drag, startPoint x: 440, startPoint y: 133, endPoint x: 294, endPoint y: 119, distance: 146.7
click at [294, 119] on div "SEARCH BY Search By Episodes Search ID, Title, Description, Keywords, or Catego…" at bounding box center [612, 121] width 909 height 53
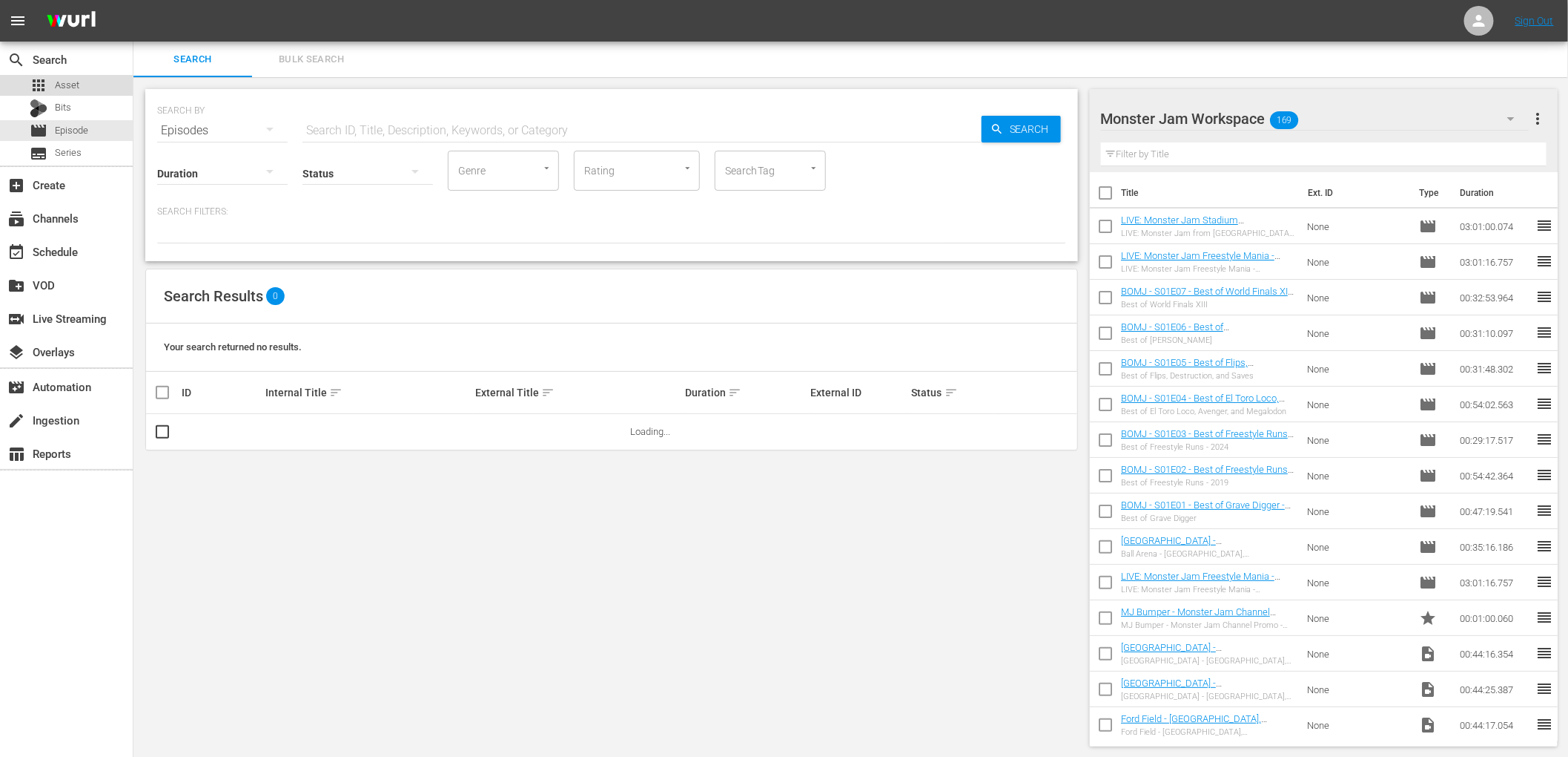
click at [87, 88] on div "apps Asset" at bounding box center [66, 85] width 133 height 21
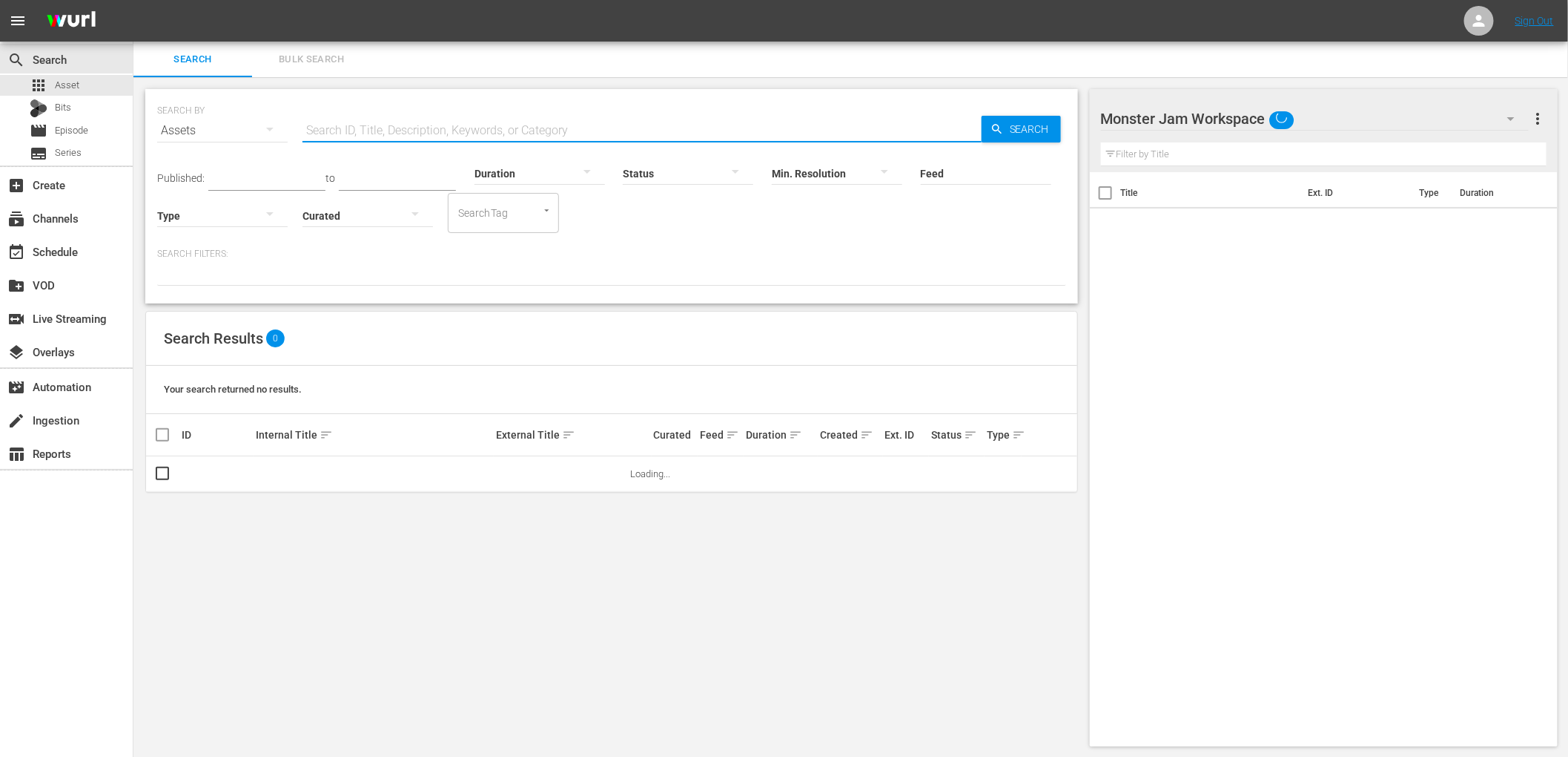
click at [439, 140] on input "text" at bounding box center [642, 131] width 679 height 36
paste input "[PERSON_NAME]"
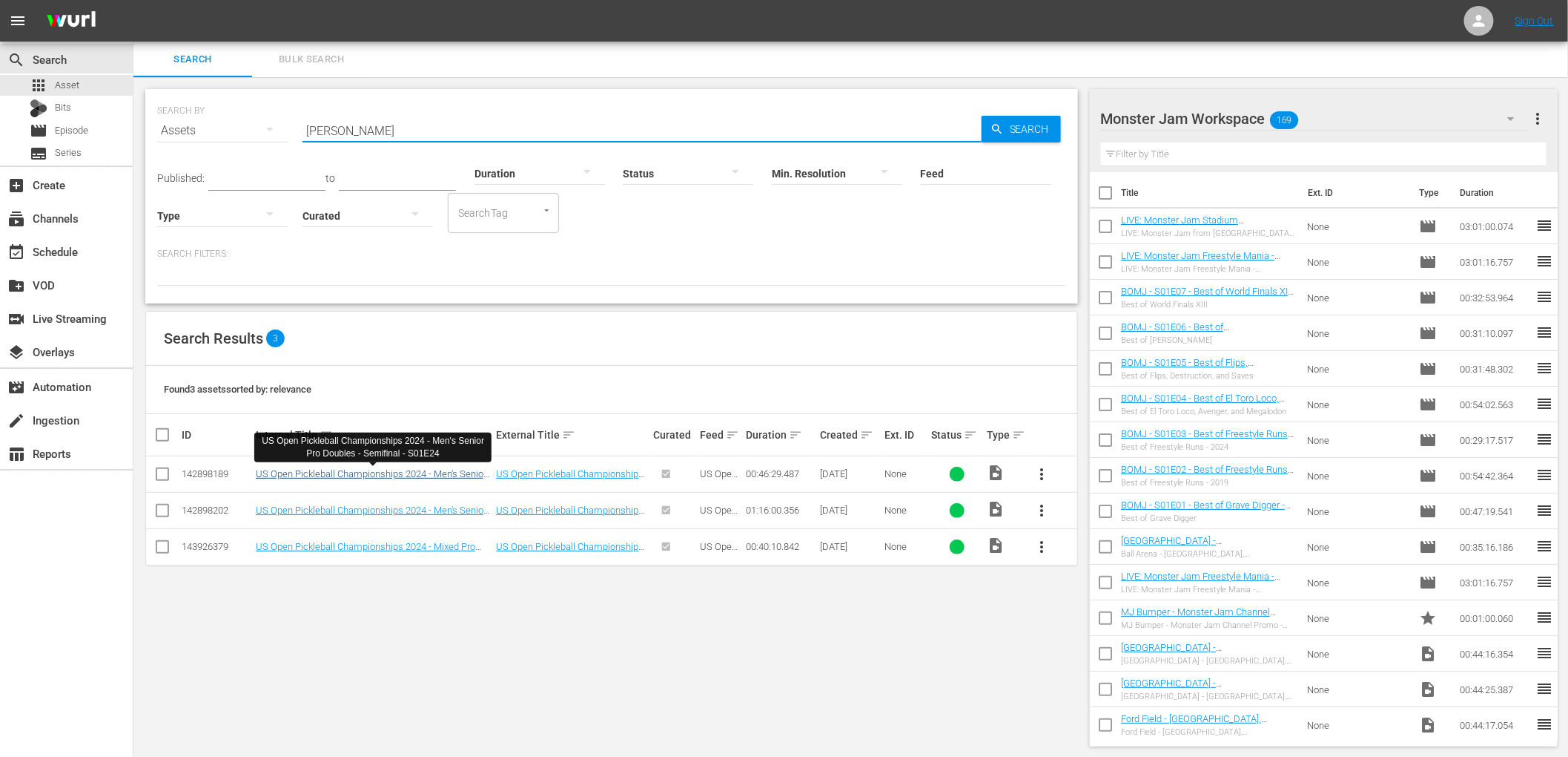
type input "[PERSON_NAME]"
click at [450, 474] on link "US Open Pickleball Championships 2024 - Men's Senior Pro Doubles - Semifinal - …" at bounding box center [372, 479] width 231 height 22
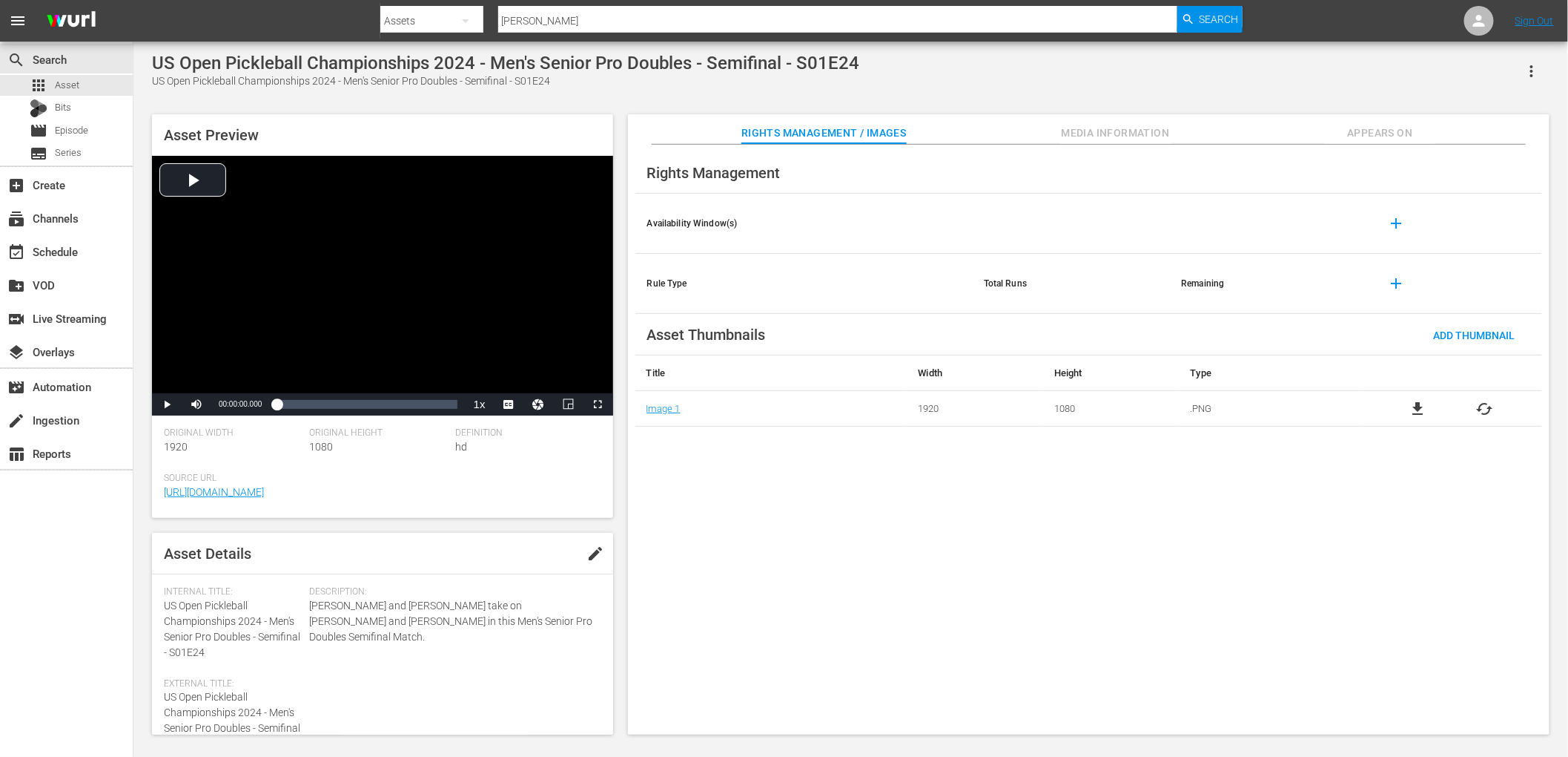
scroll to position [17, 0]
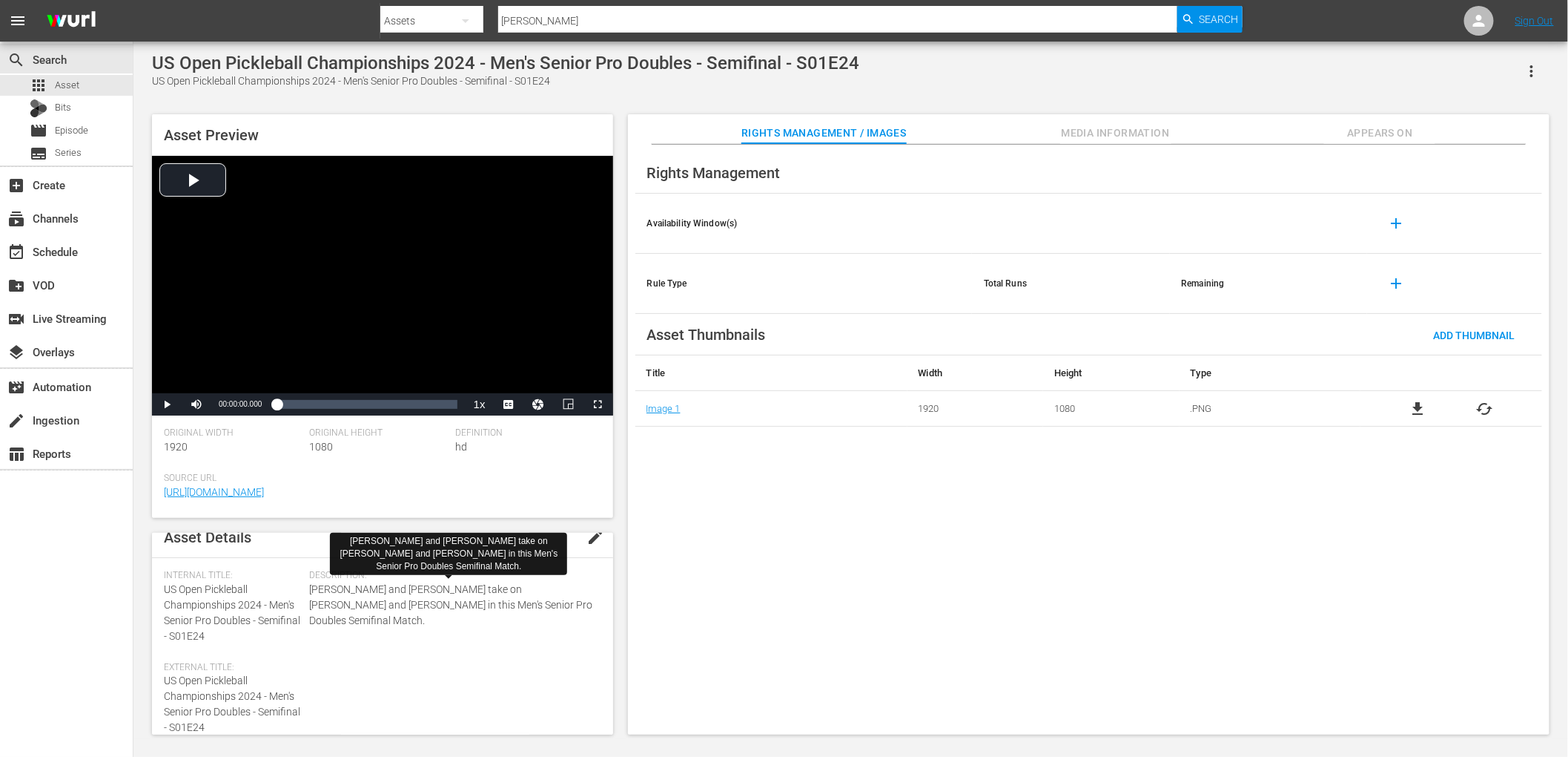
click at [377, 607] on span "[PERSON_NAME] and [PERSON_NAME] take on [PERSON_NAME] and [PERSON_NAME] in this…" at bounding box center [452, 605] width 284 height 47
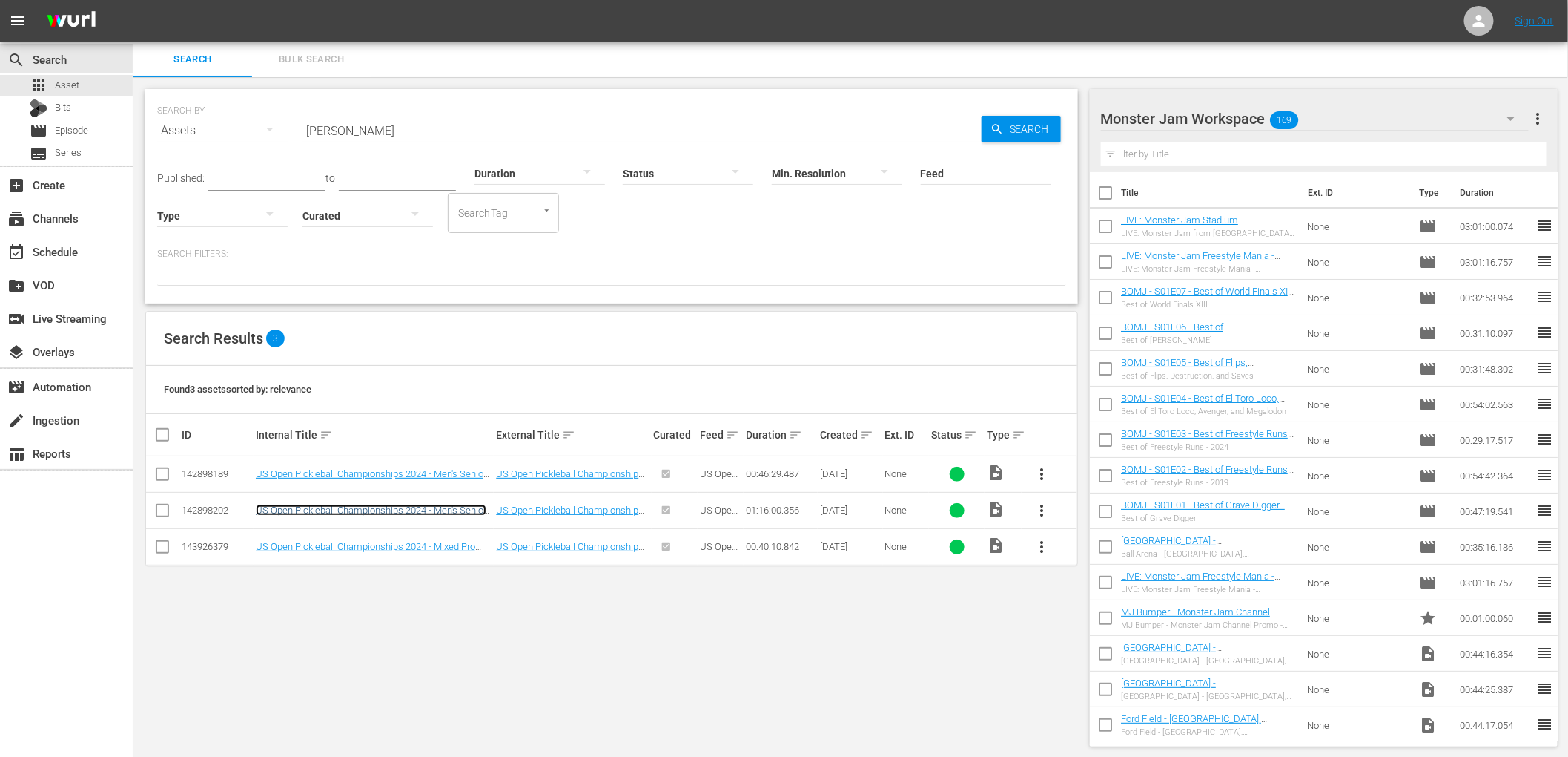
click at [436, 509] on link "US Open Pickleball Championships 2024 - Men's Senior Pro Doubles - Gold Medal M…" at bounding box center [372, 516] width 231 height 22
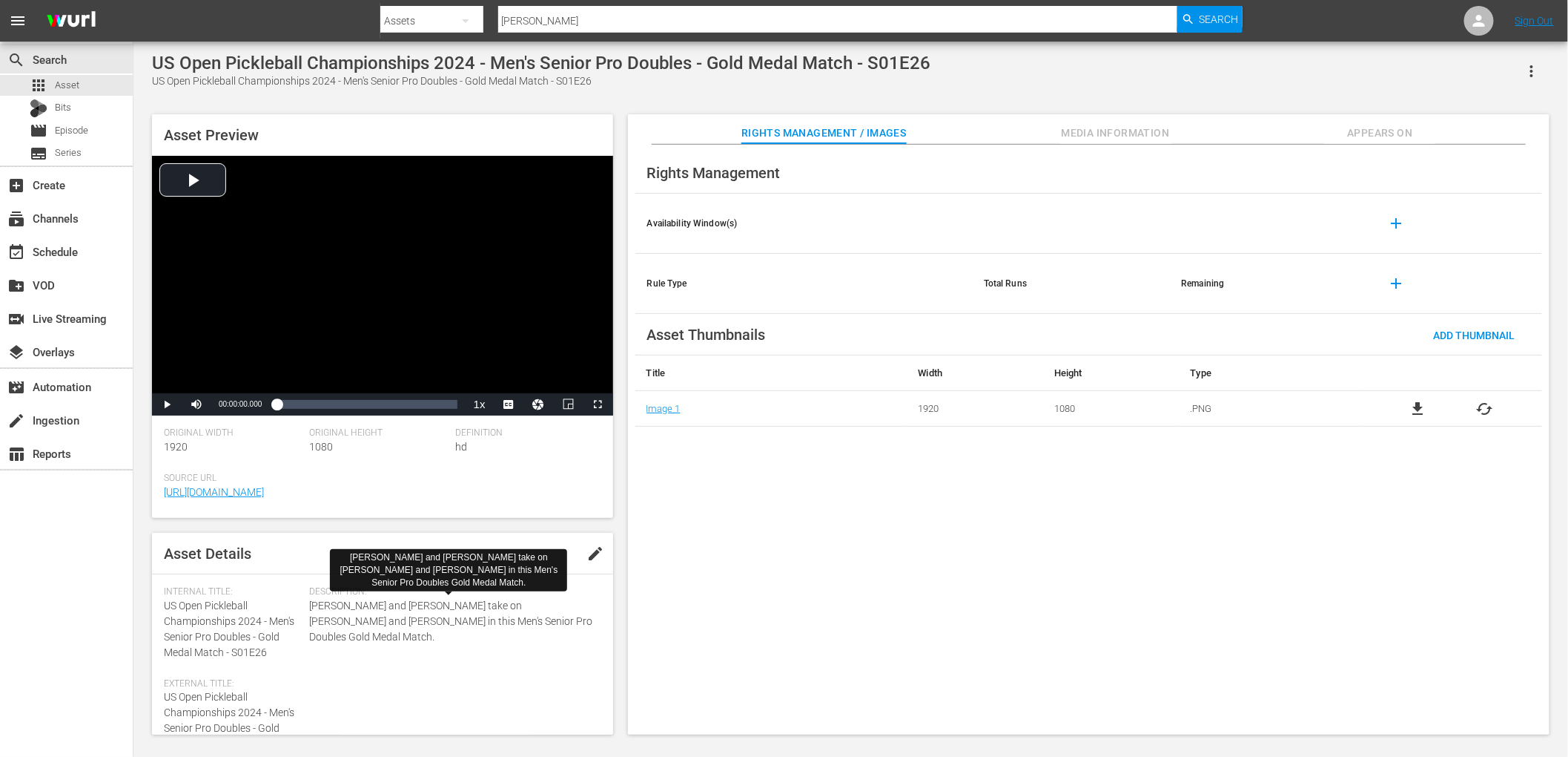
click at [476, 609] on span "[PERSON_NAME] and [PERSON_NAME] take on [PERSON_NAME] and [PERSON_NAME] in this…" at bounding box center [452, 621] width 284 height 47
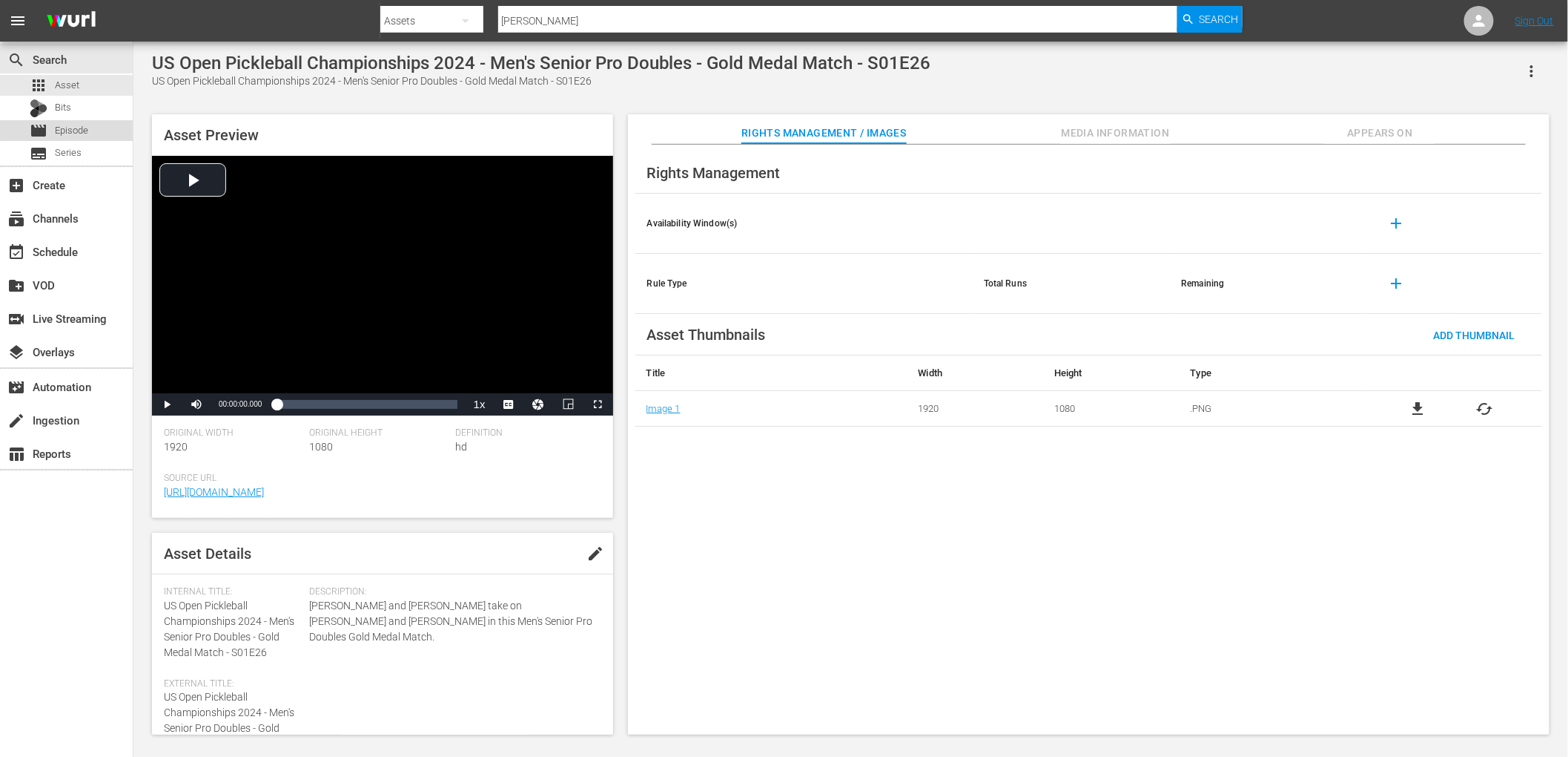
click at [91, 127] on div "movie Episode" at bounding box center [66, 131] width 133 height 21
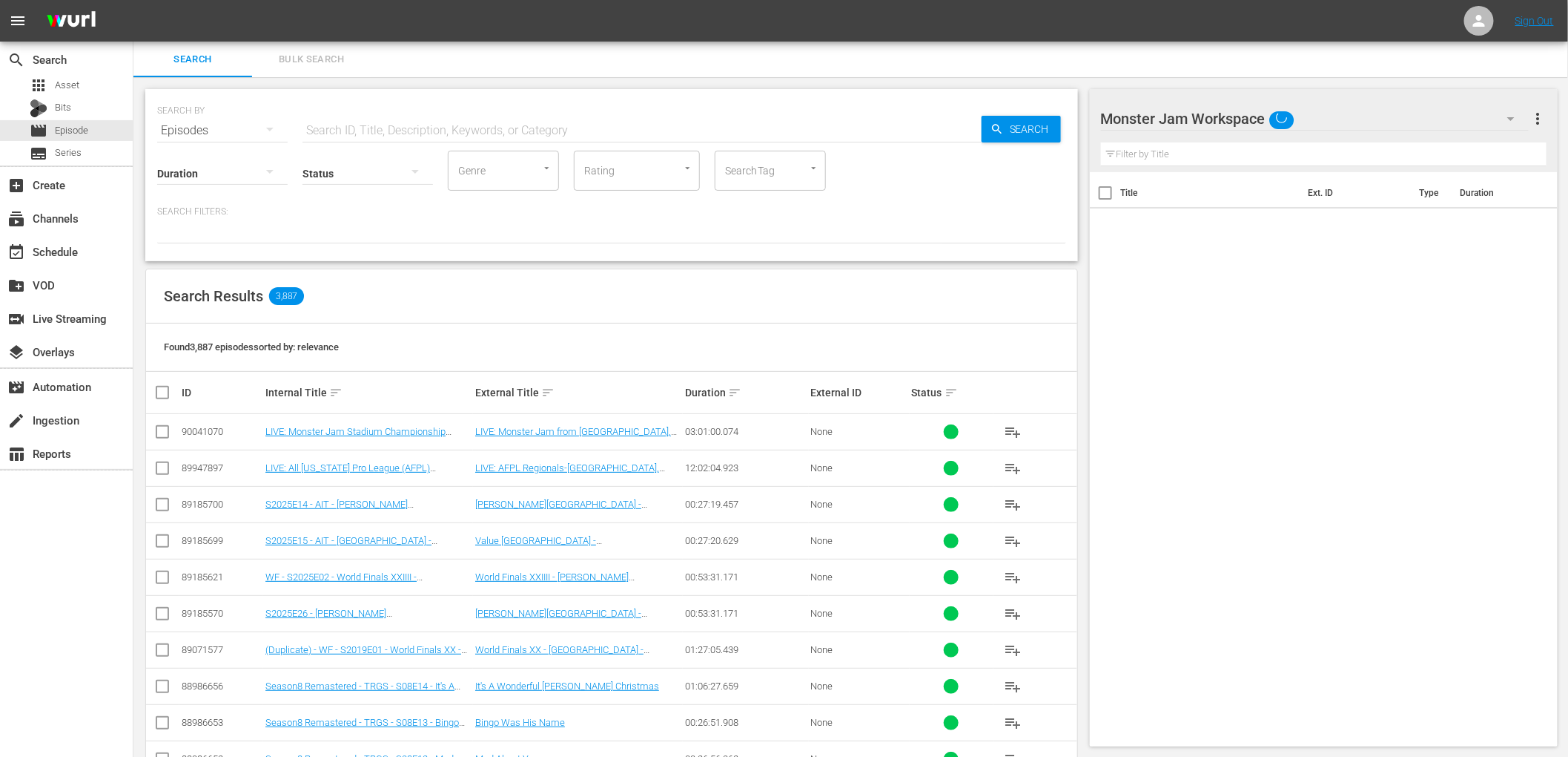
click at [461, 135] on input "text" at bounding box center [642, 131] width 679 height 36
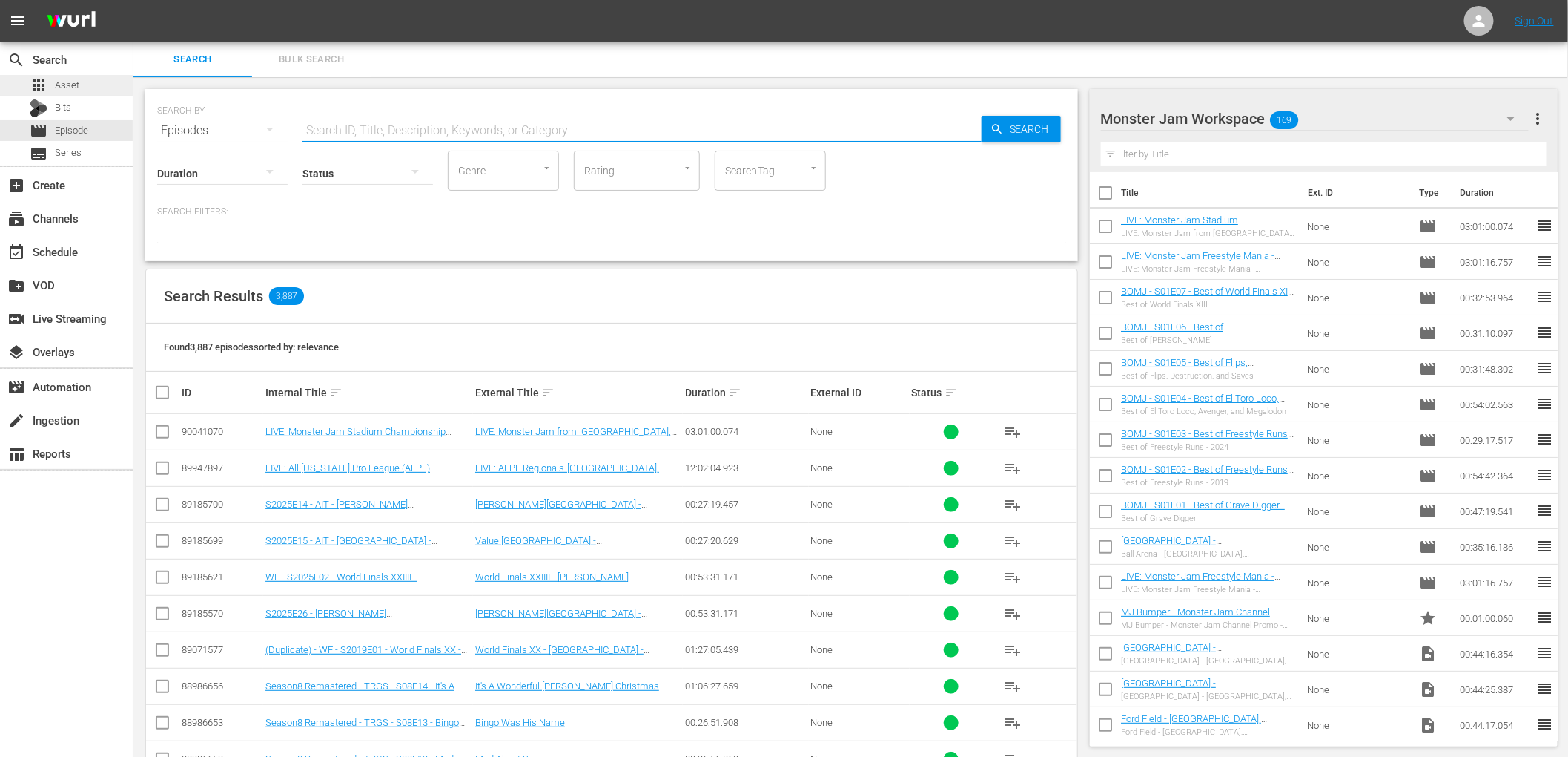
click at [120, 87] on div "apps Asset" at bounding box center [66, 85] width 133 height 21
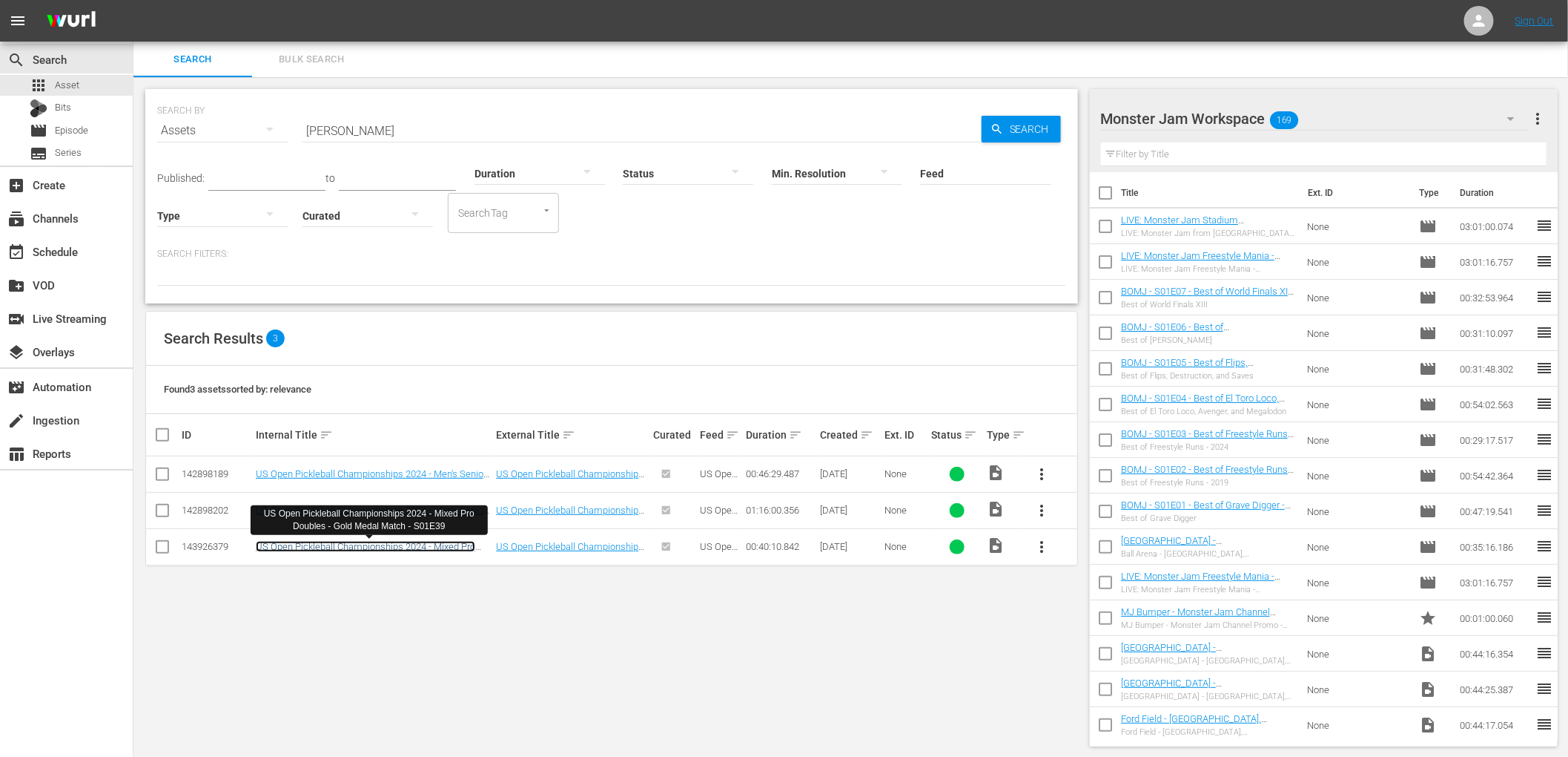
click at [412, 548] on link "US Open Pickleball Championships 2024 - Mixed Pro Doubles - Gold Medal Match - …" at bounding box center [366, 552] width 220 height 22
click at [372, 511] on link "US Open Pickleball Championships 2024 - Men's Senior Pro Doubles - Gold Medal M…" at bounding box center [372, 516] width 231 height 22
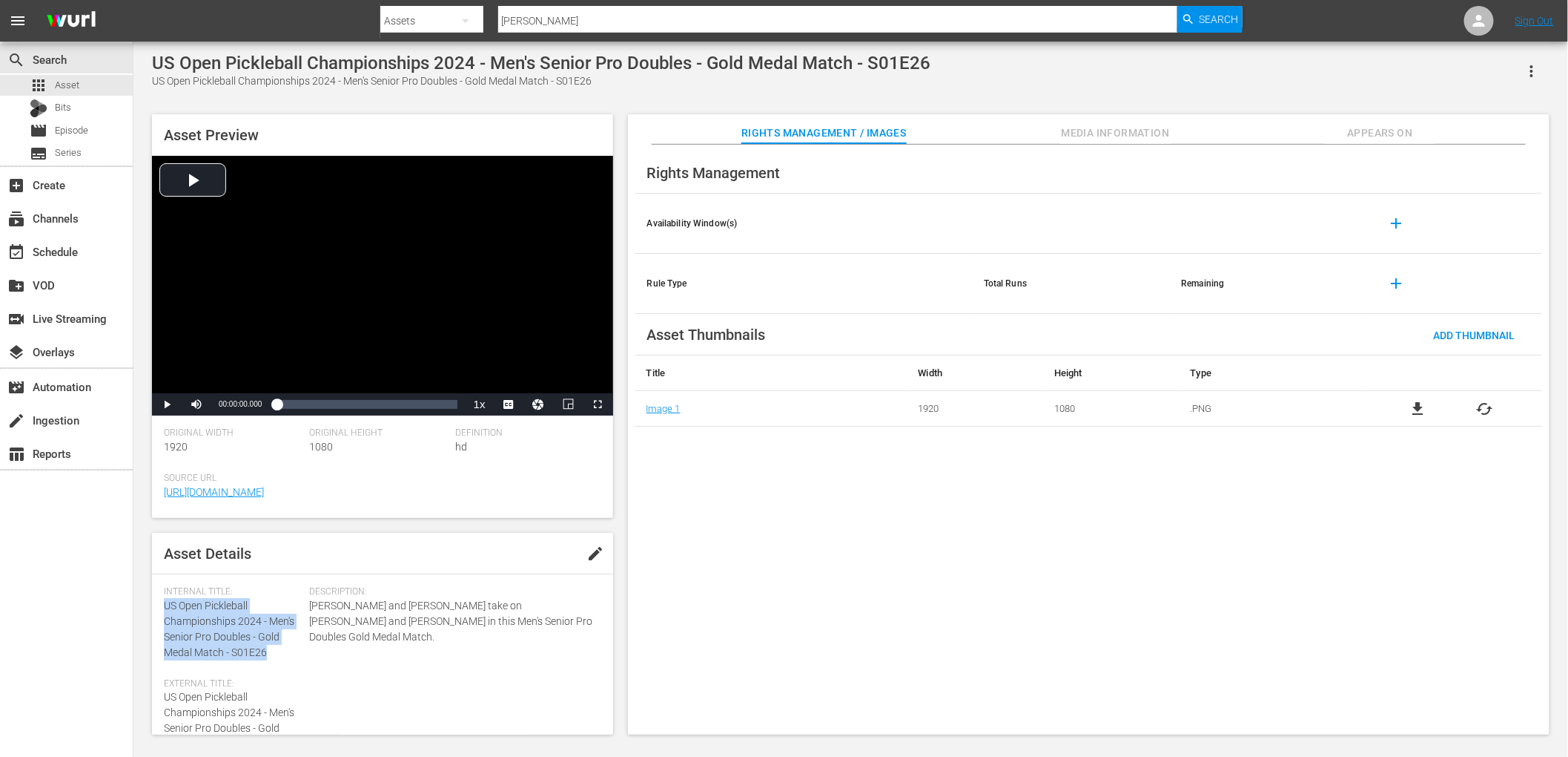
drag, startPoint x: 270, startPoint y: 650, endPoint x: 161, endPoint y: 608, distance: 116.8
click at [161, 608] on div "Asset Details edit Internal Title: US Open Pickleball Championships 2024 - Men'…" at bounding box center [383, 634] width 461 height 202
copy span "US Open Pickleball Championships 2024 - Men's Senior Pro Doubles - Gold Medal M…"
click at [93, 136] on div "movie Episode" at bounding box center [66, 131] width 133 height 21
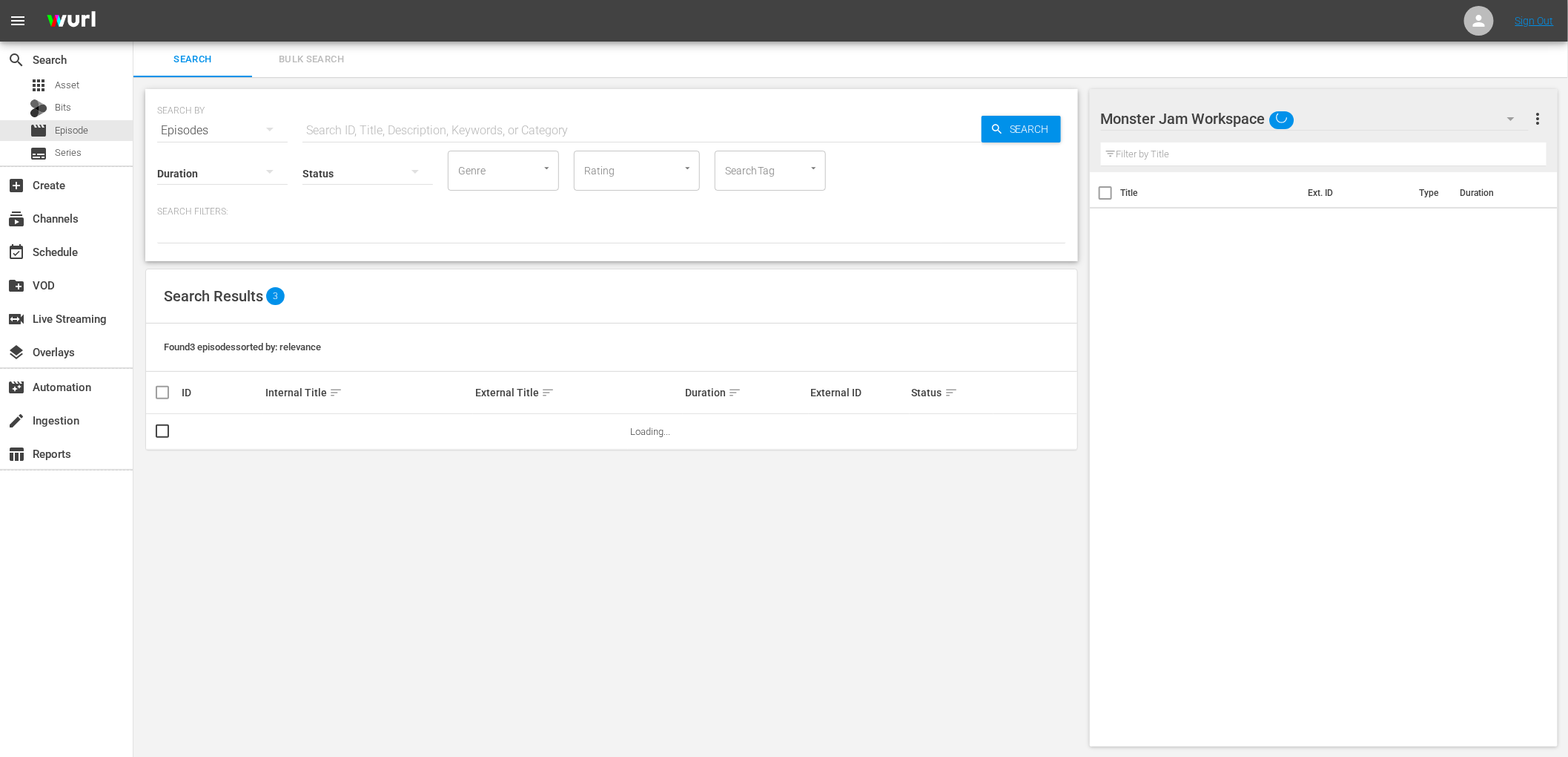
click at [399, 123] on input "text" at bounding box center [642, 131] width 679 height 36
paste input "US Open Pickleball Championships 2024 - Men's Senior Pro Doubles - Gold Medal M…"
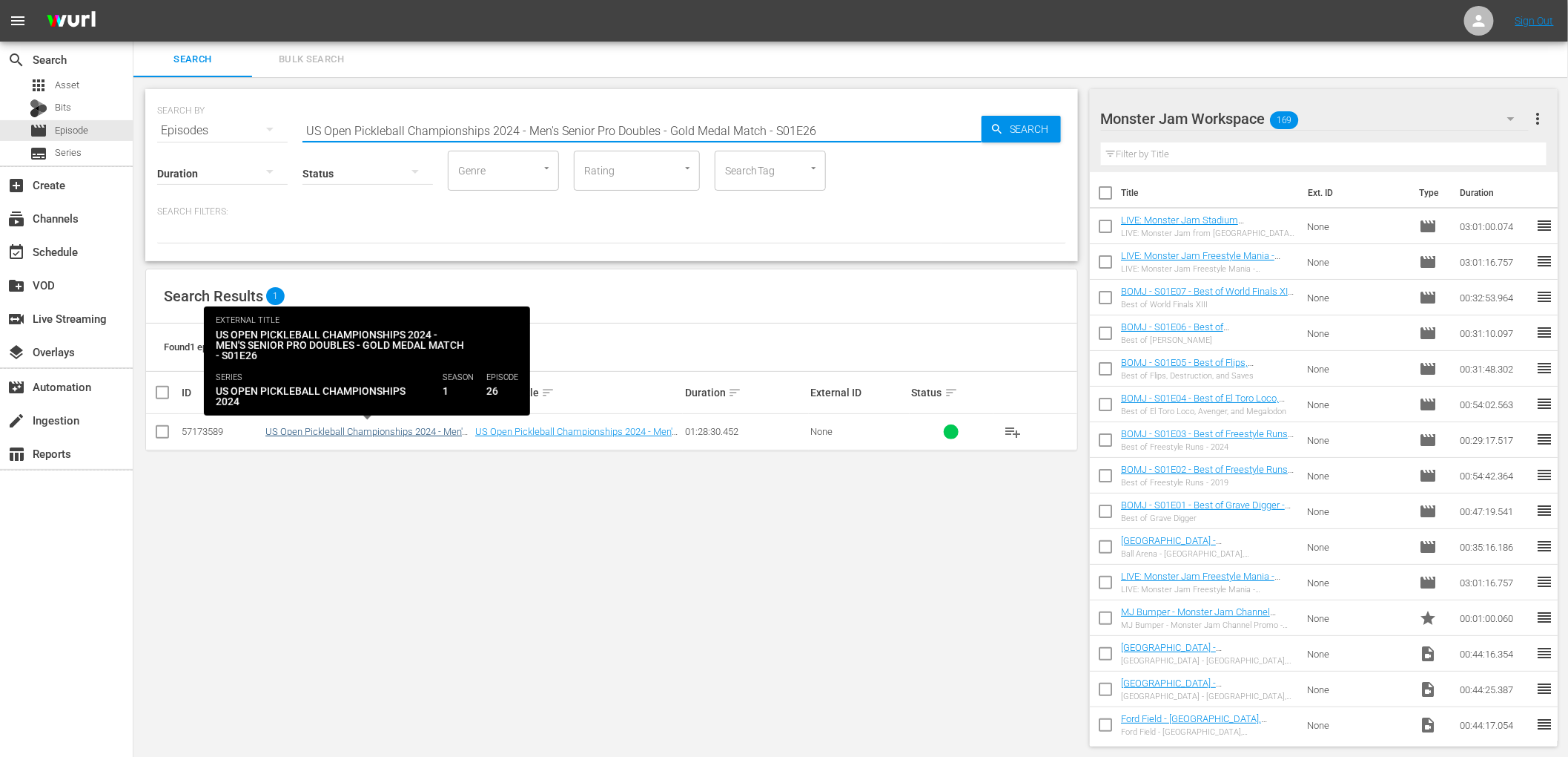
type input "US Open Pickleball Championships 2024 - Men's Senior Pro Doubles - Gold Medal M…"
click at [366, 428] on link "US Open Pickleball Championships 2024 - Men's Senior Pro Doubles - Gold Medal M…" at bounding box center [367, 437] width 203 height 22
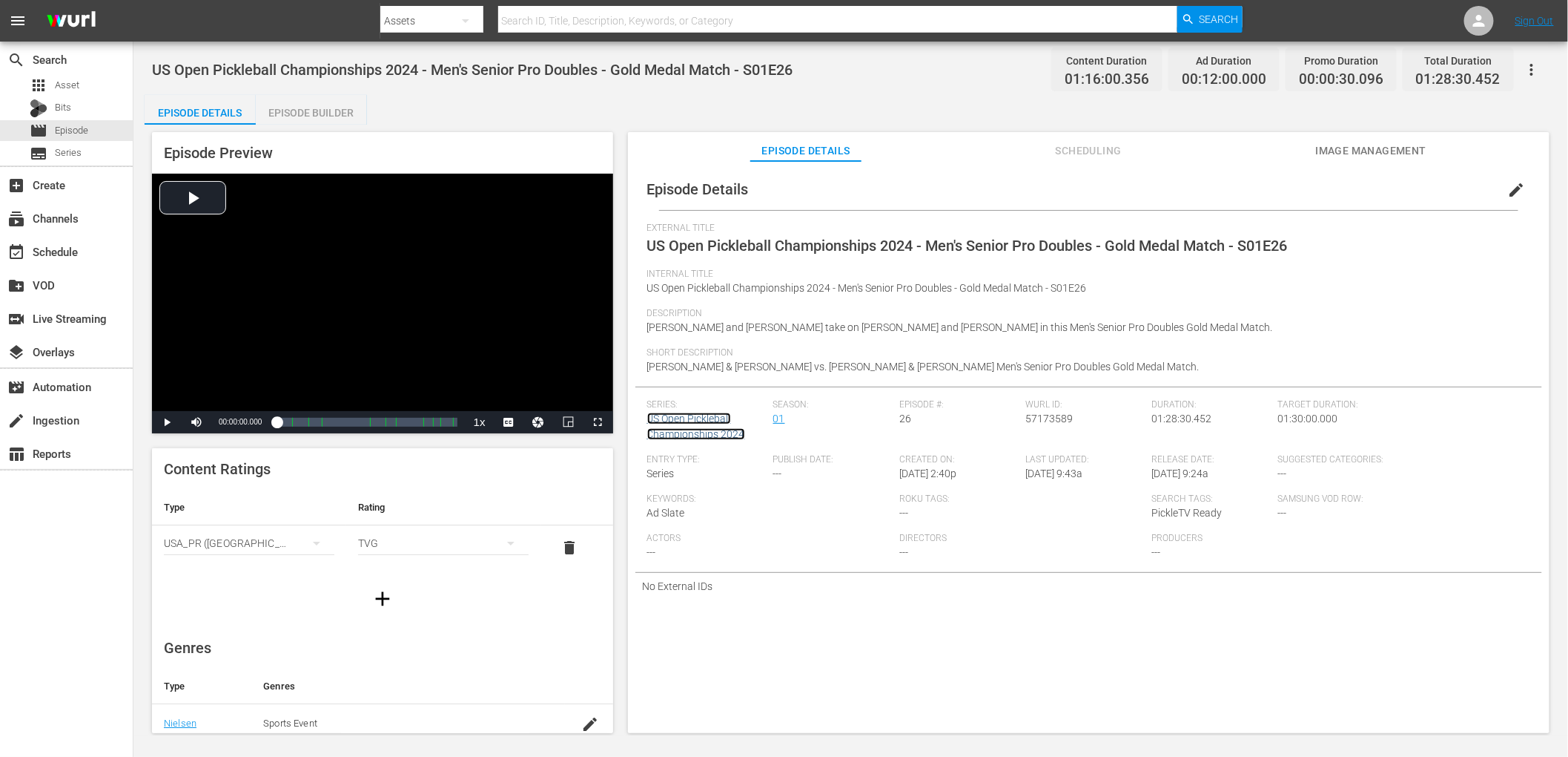
click at [710, 433] on link "US Open Pickleball Championships 2024" at bounding box center [696, 426] width 98 height 27
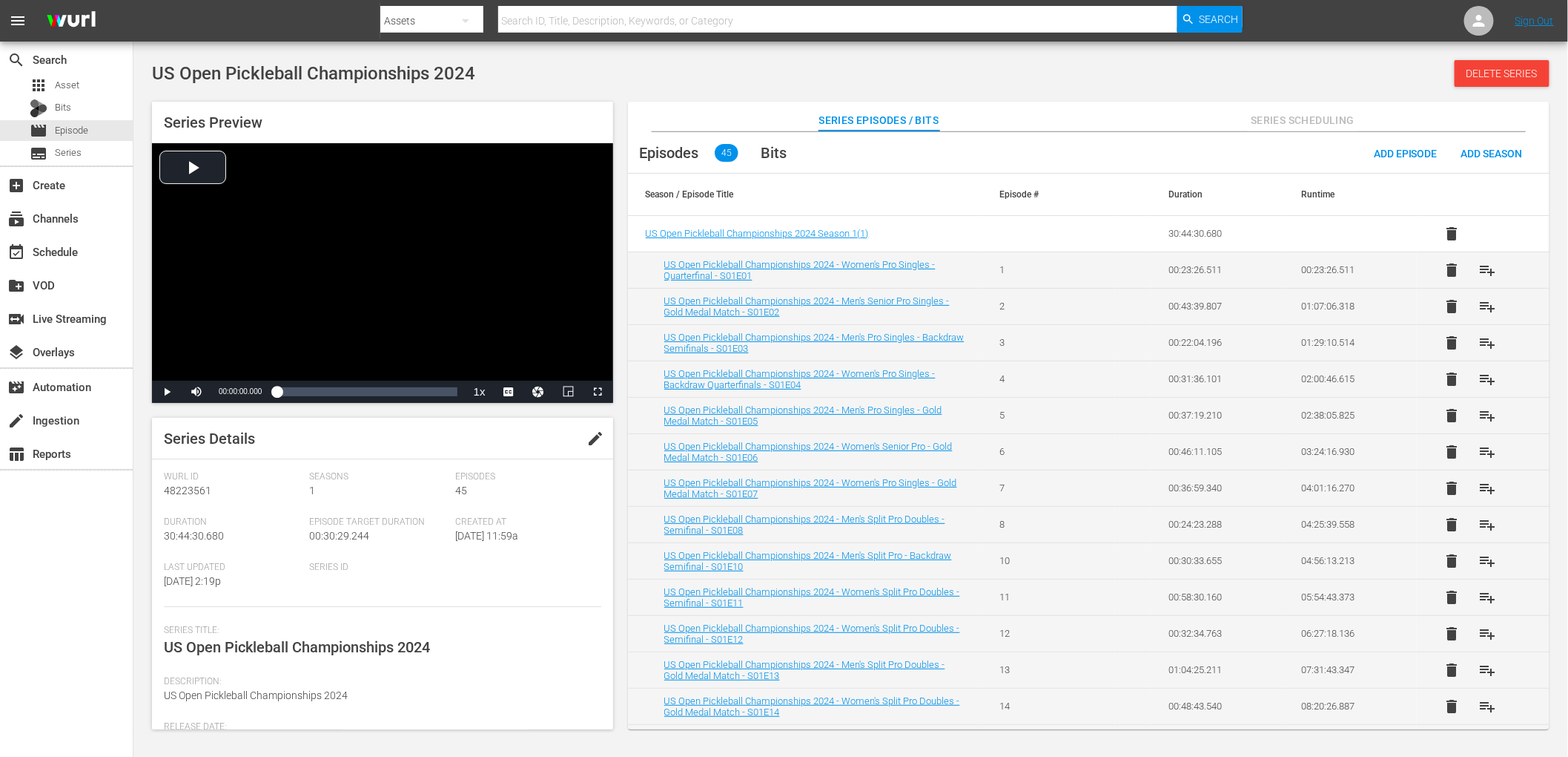
scroll to position [127, 0]
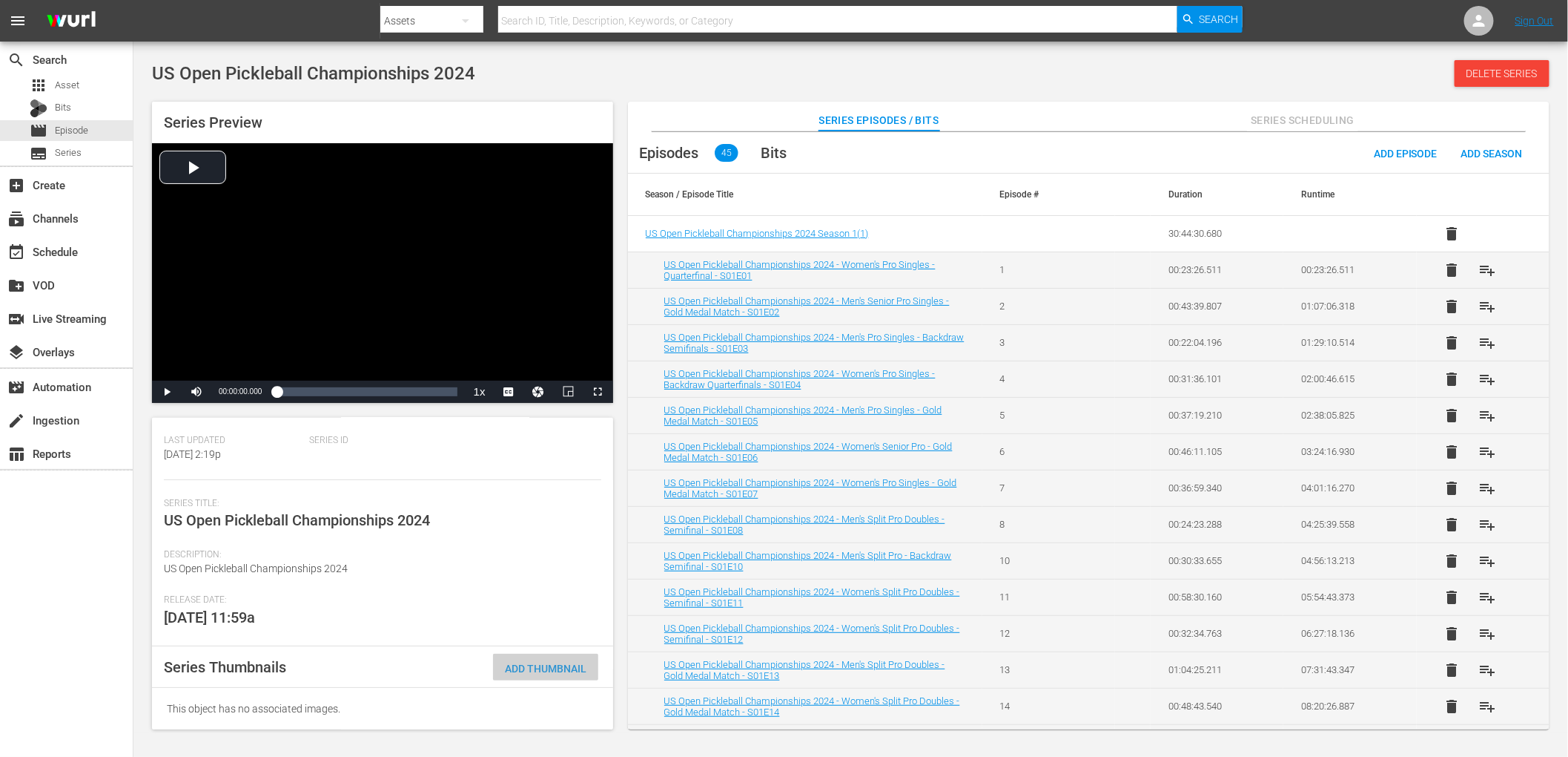
click at [527, 667] on span "Add Thumbnail" at bounding box center [546, 668] width 105 height 12
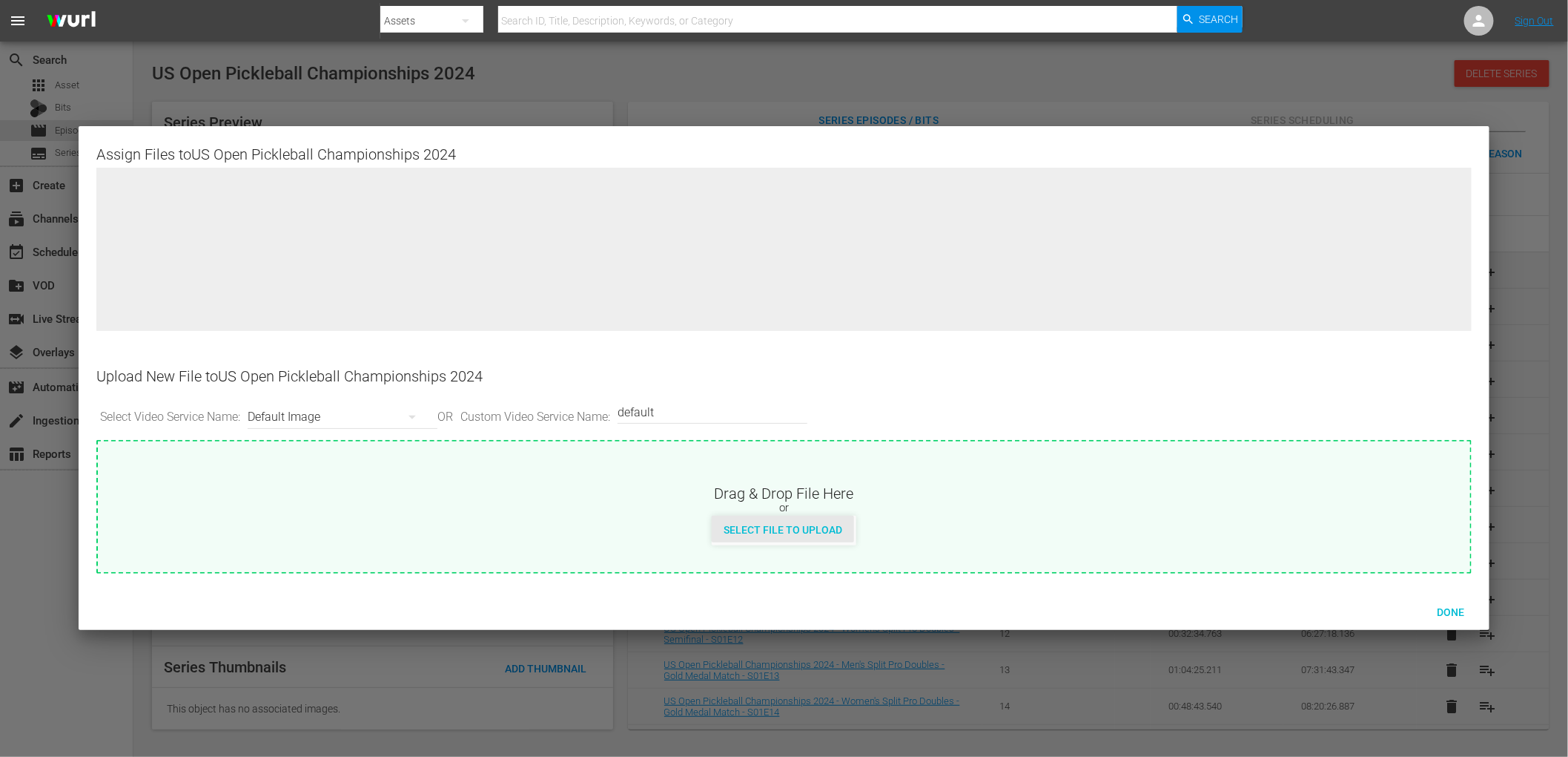
click at [823, 529] on span "Select File to Upload" at bounding box center [783, 529] width 142 height 12
type input "C:\fakepath\USOPen2024Series.png"
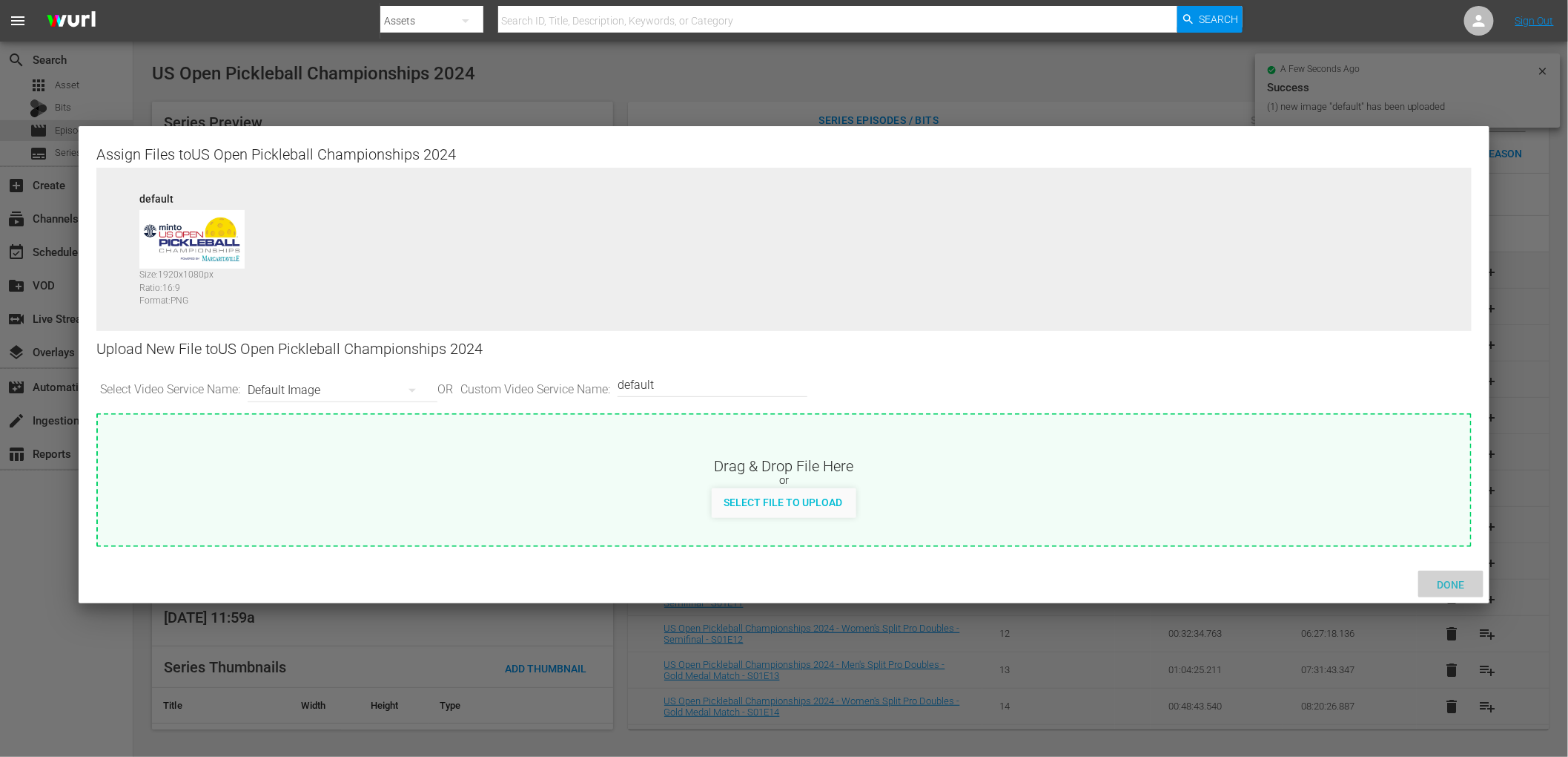
click at [1459, 582] on span "Done" at bounding box center [1451, 584] width 51 height 12
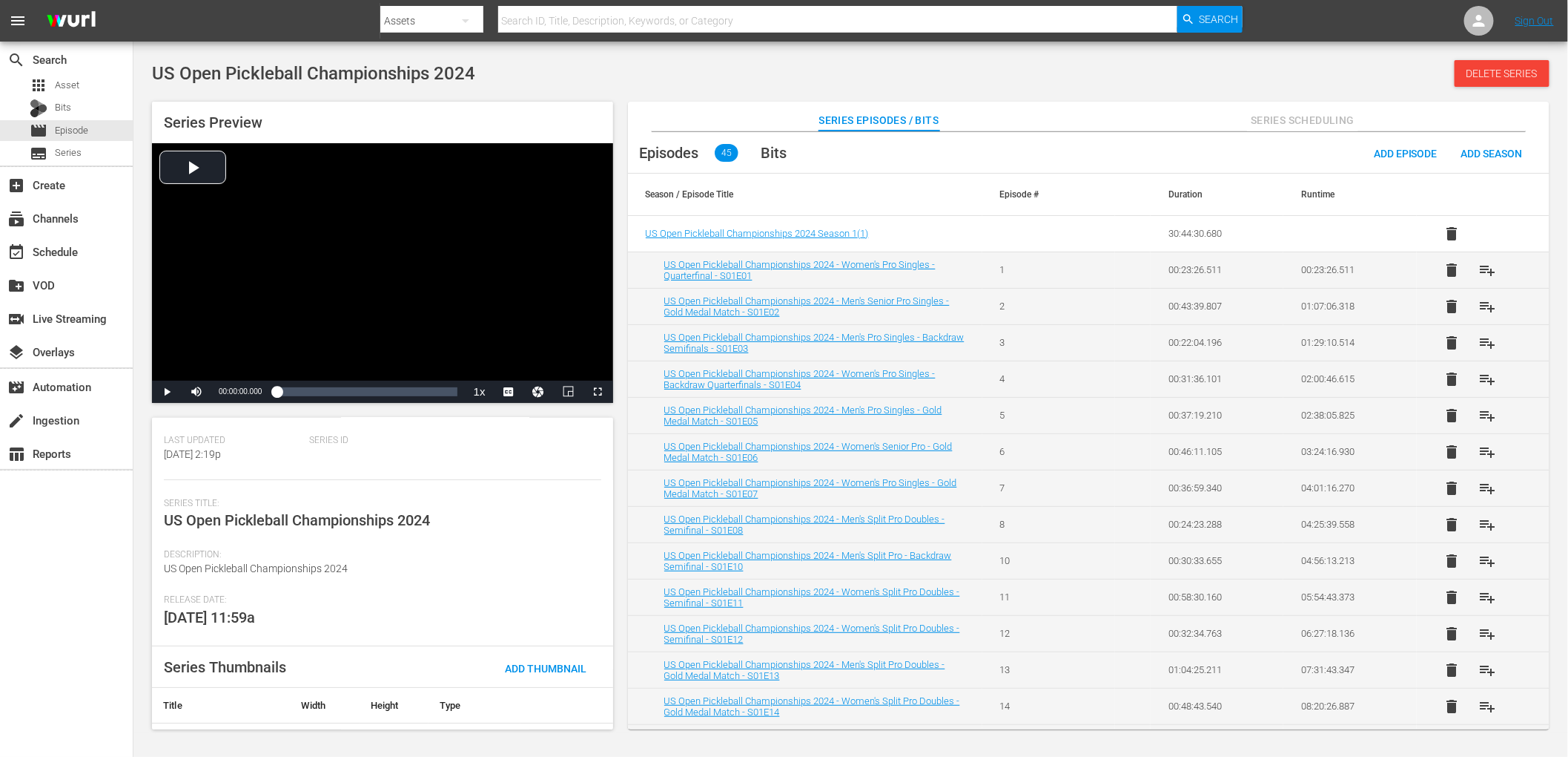
scroll to position [157, 0]
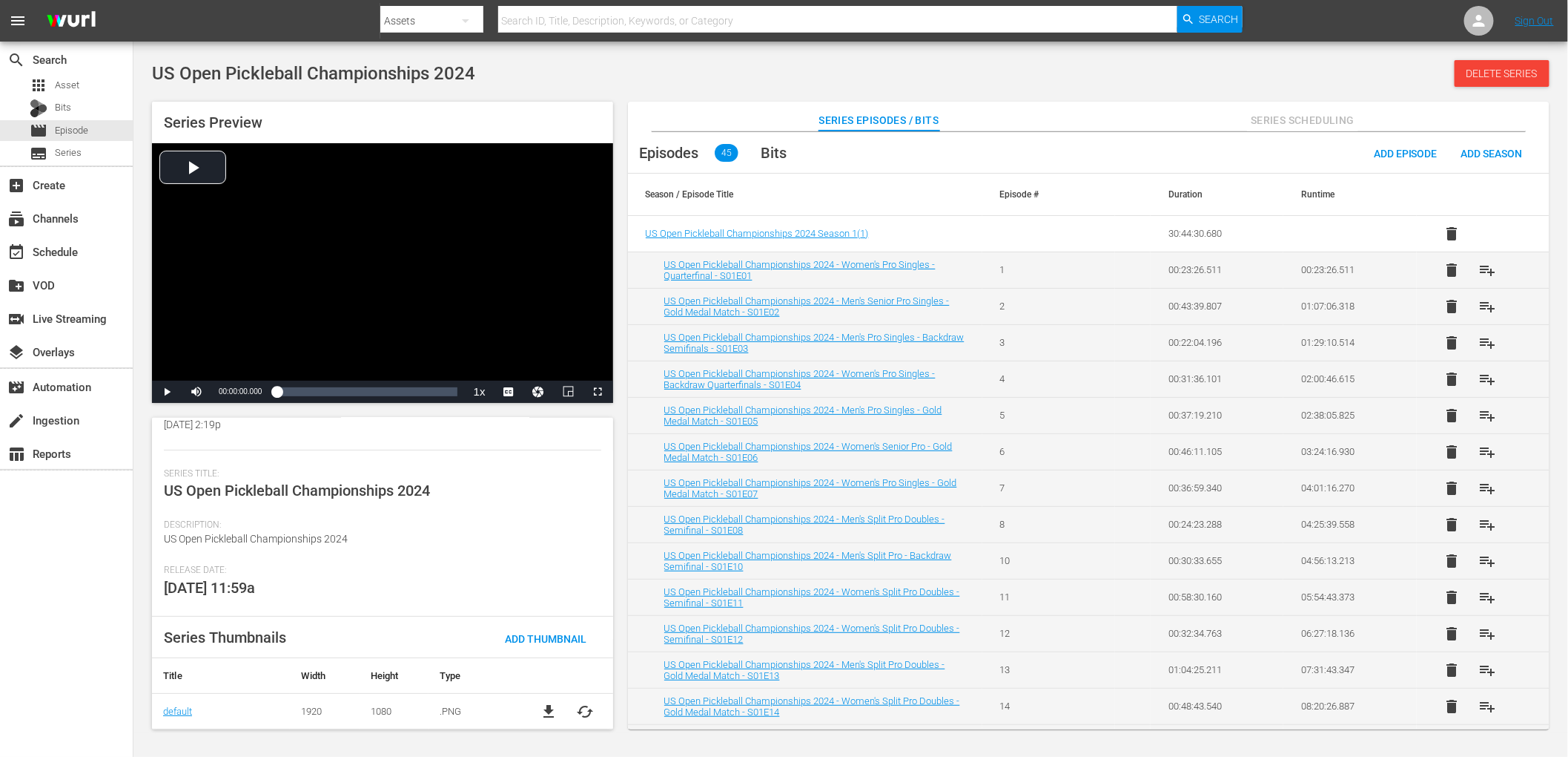
click at [621, 96] on div "Series Preview Video Player is loading. Play Video Play Mute Current Time 00:00…" at bounding box center [851, 408] width 1413 height 628
click at [104, 123] on div "movie Episode" at bounding box center [66, 131] width 133 height 21
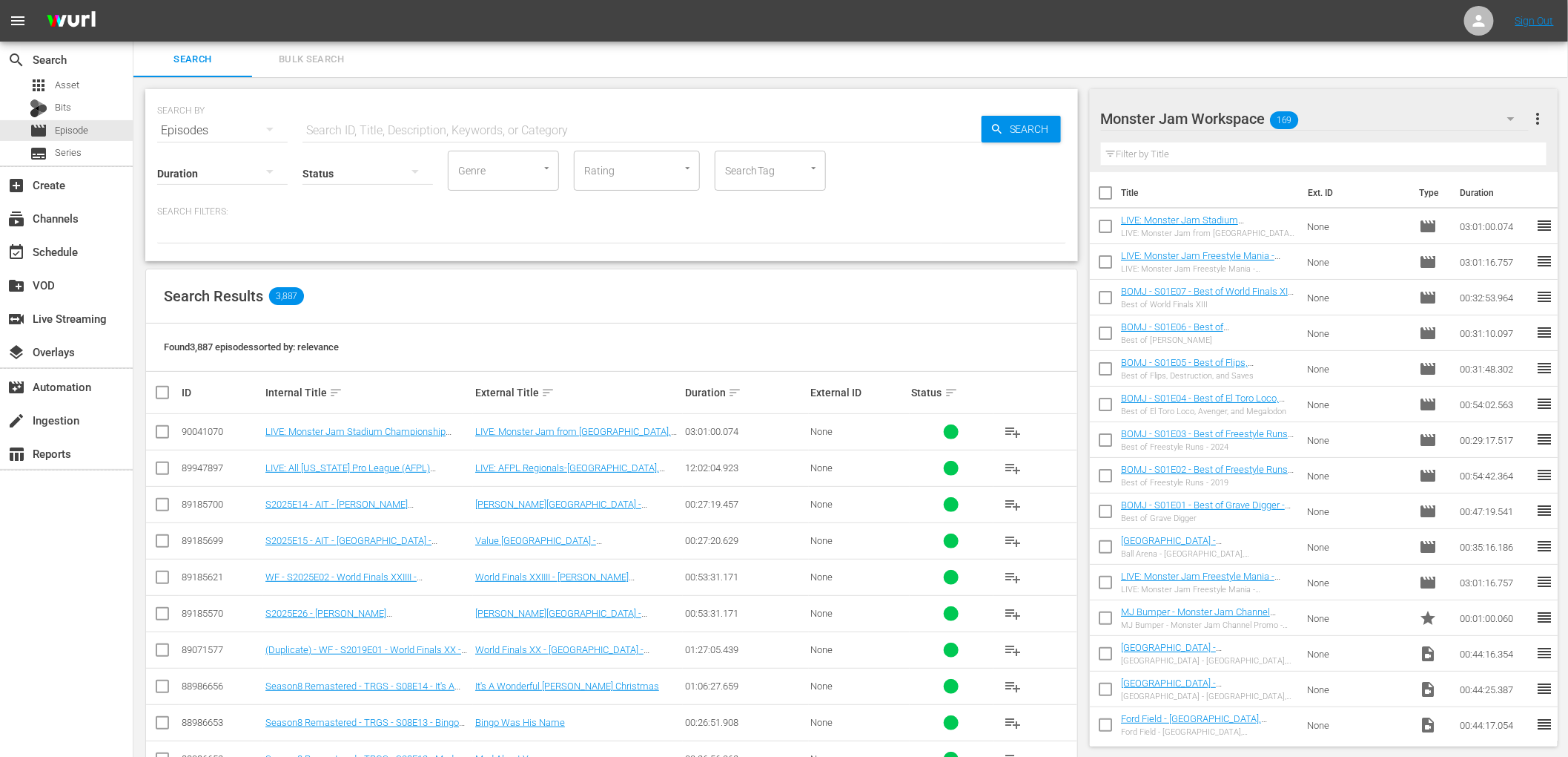
click at [462, 48] on div "Search Bulk Search" at bounding box center [851, 59] width 1435 height 36
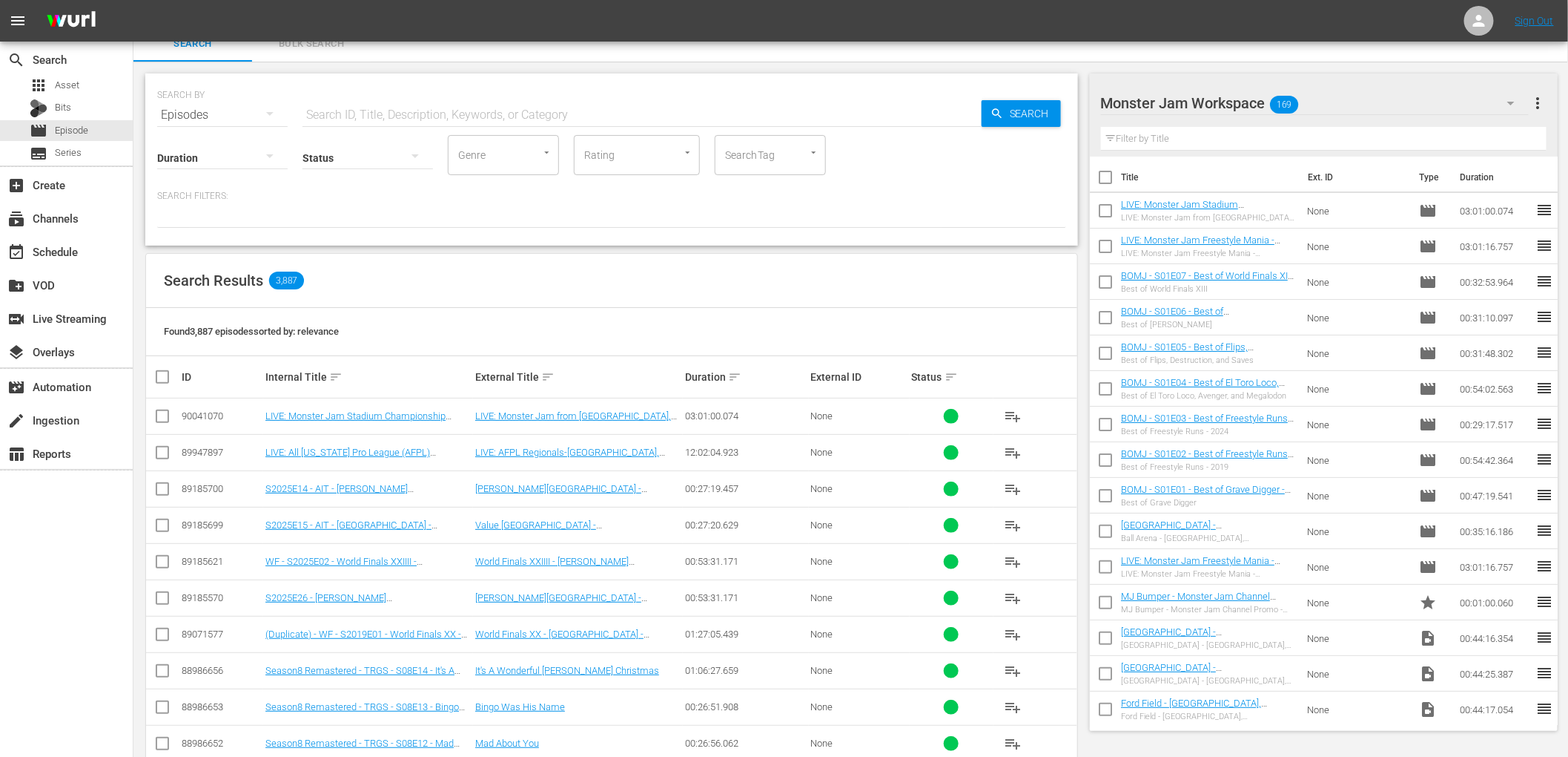
click at [535, 286] on div "Search Results 3,887" at bounding box center [612, 281] width 932 height 54
